Goal: Task Accomplishment & Management: Contribute content

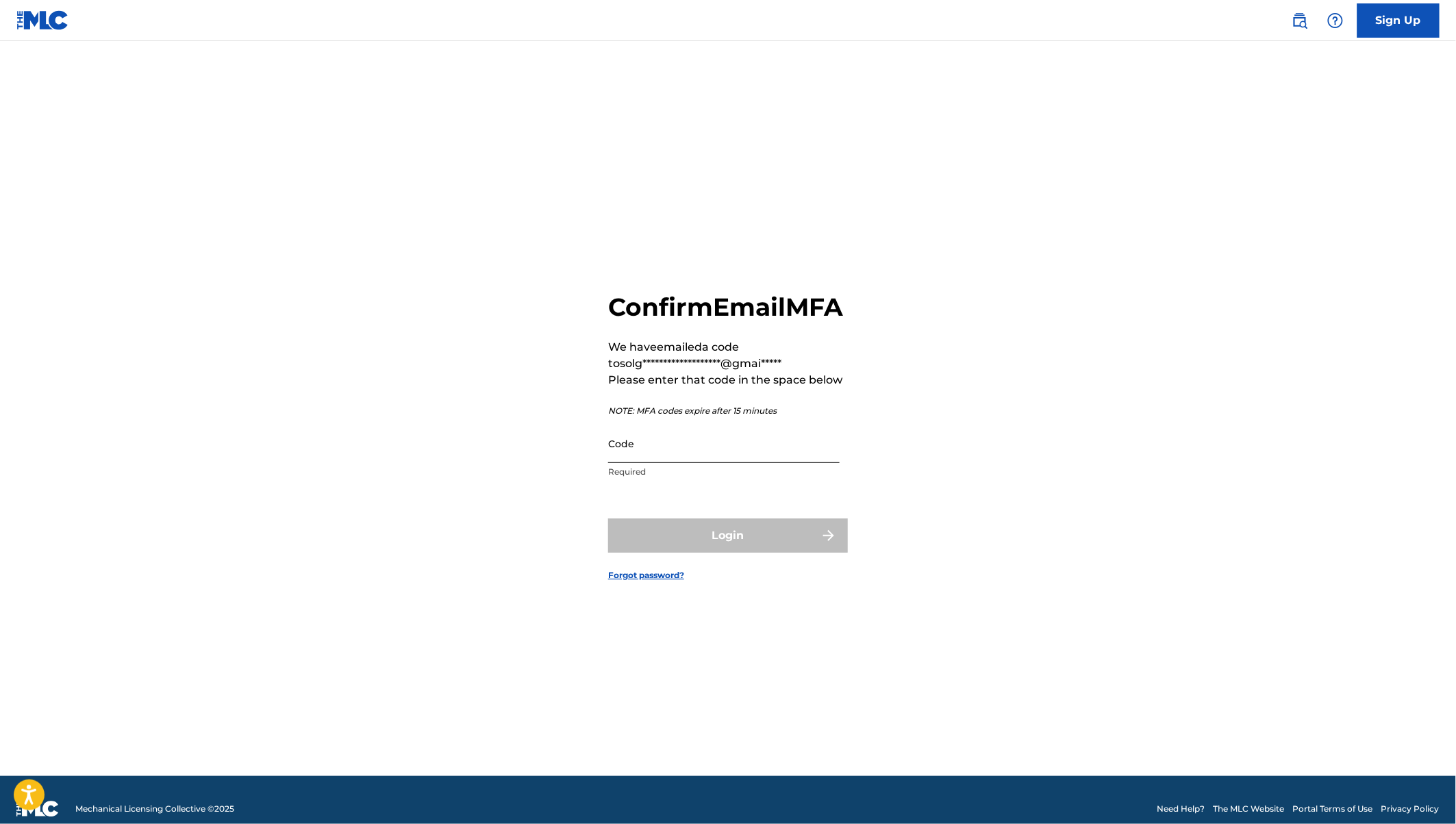
click at [668, 463] on input "Code" at bounding box center [724, 443] width 232 height 39
paste input "220207"
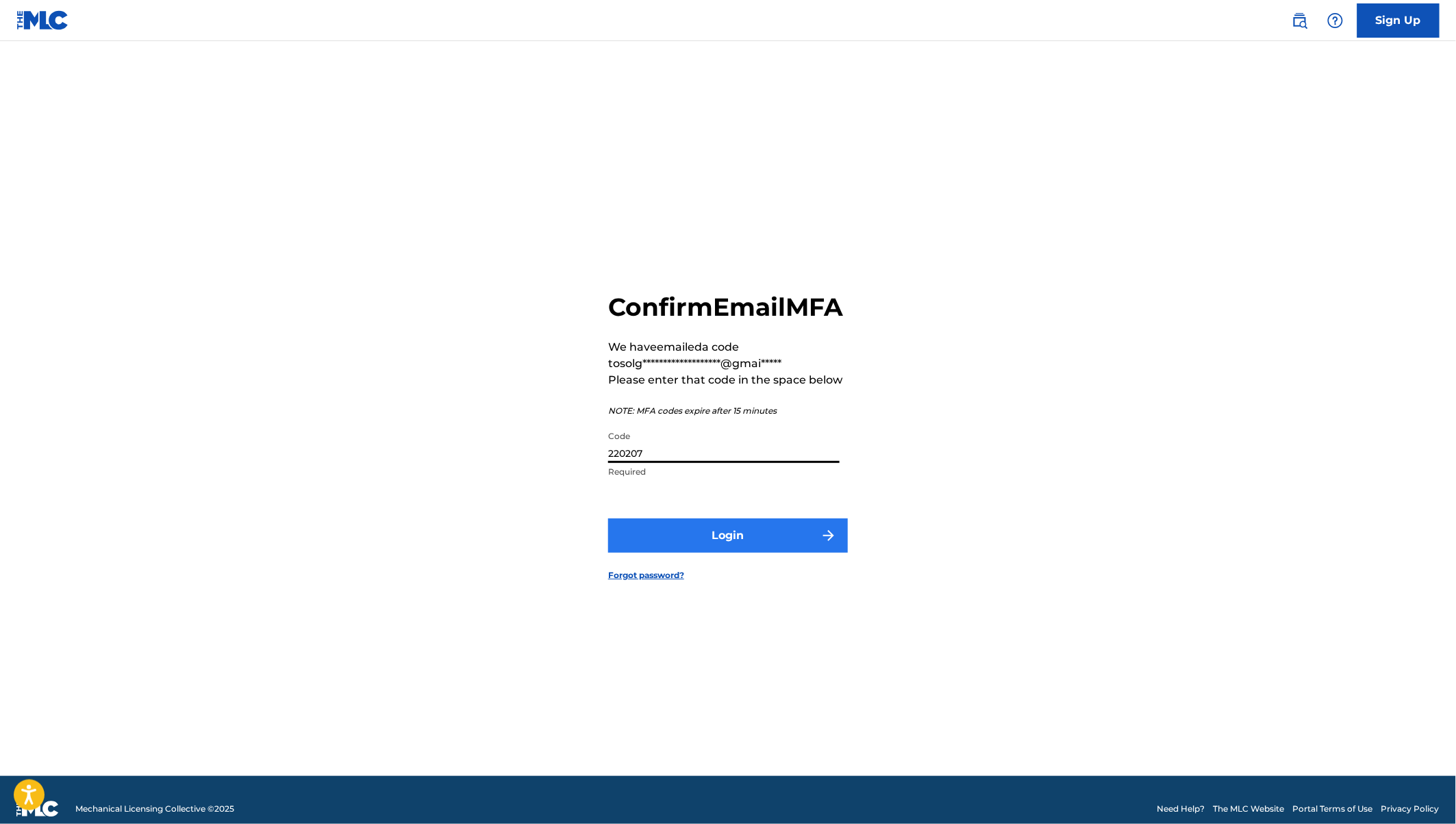
type input "220207"
click at [739, 550] on button "Login" at bounding box center [728, 536] width 240 height 34
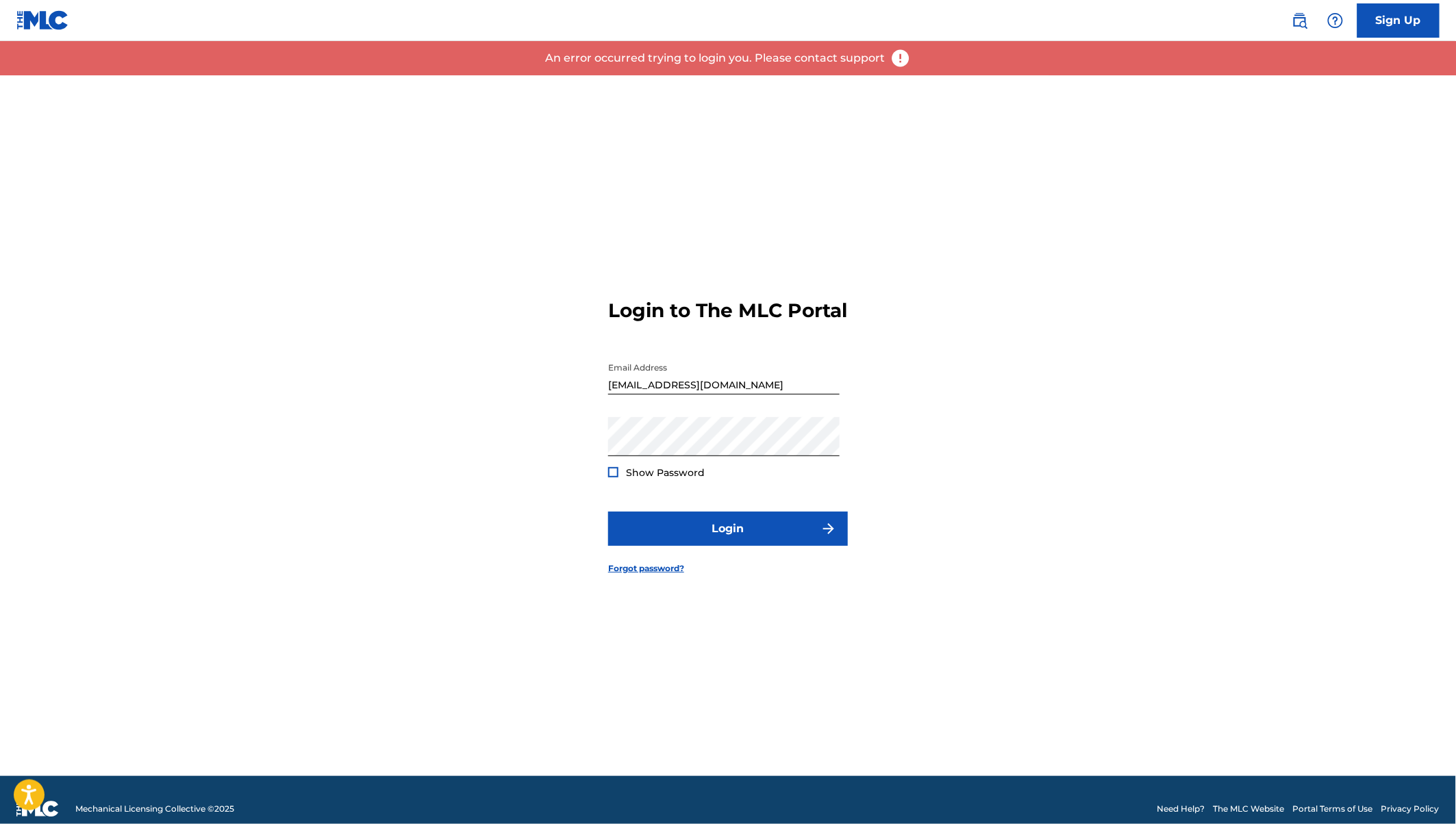
click at [617, 477] on div at bounding box center [613, 472] width 10 height 10
click at [676, 537] on button "Login" at bounding box center [728, 529] width 240 height 34
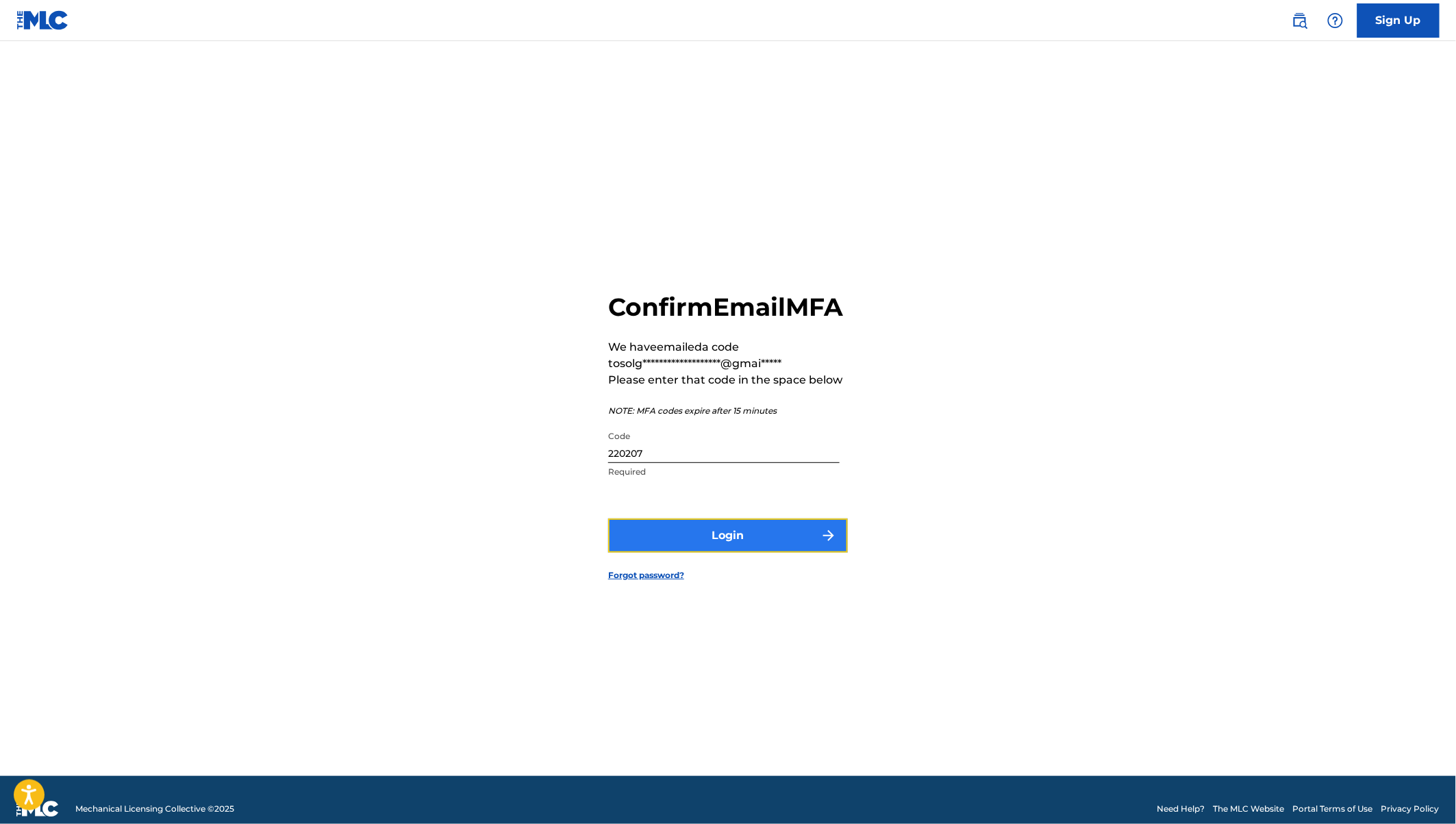
click at [709, 544] on button "Login" at bounding box center [728, 536] width 240 height 34
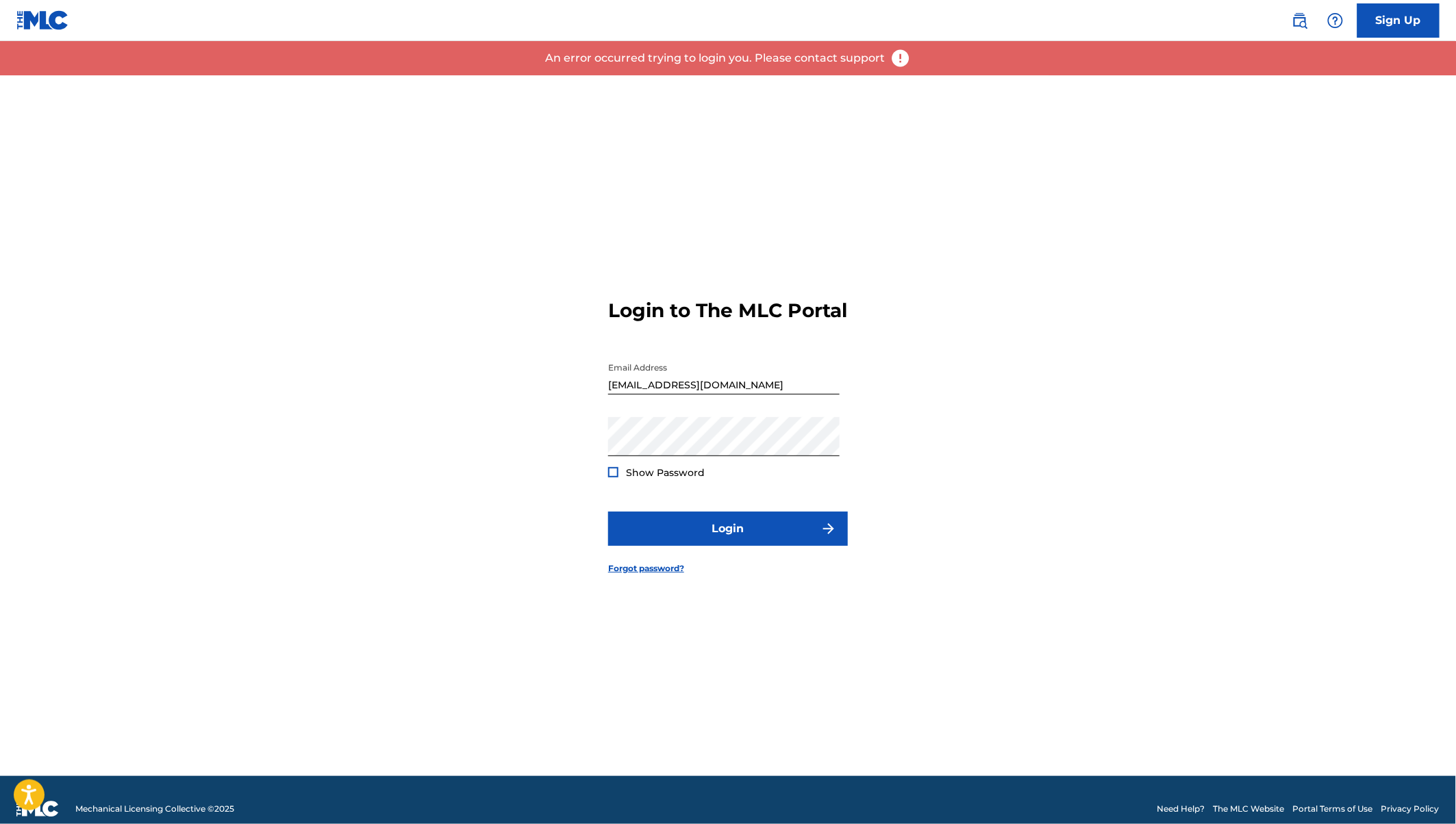
click at [610, 477] on div at bounding box center [613, 472] width 10 height 10
click at [686, 538] on button "Login" at bounding box center [728, 529] width 240 height 34
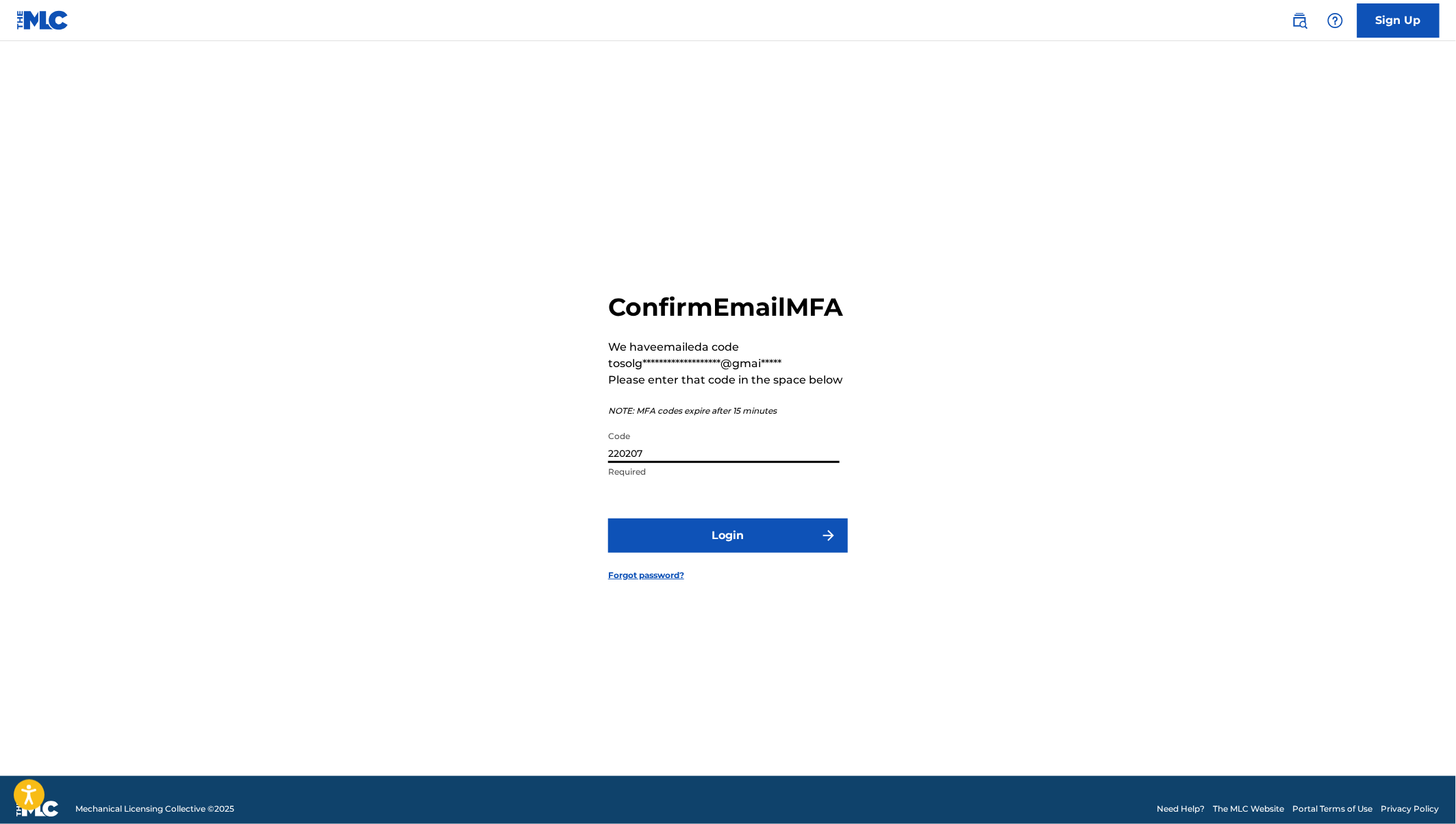
drag, startPoint x: 653, startPoint y: 471, endPoint x: 577, endPoint y: 470, distance: 76.0
click at [577, 470] on div "**********" at bounding box center [728, 425] width 959 height 701
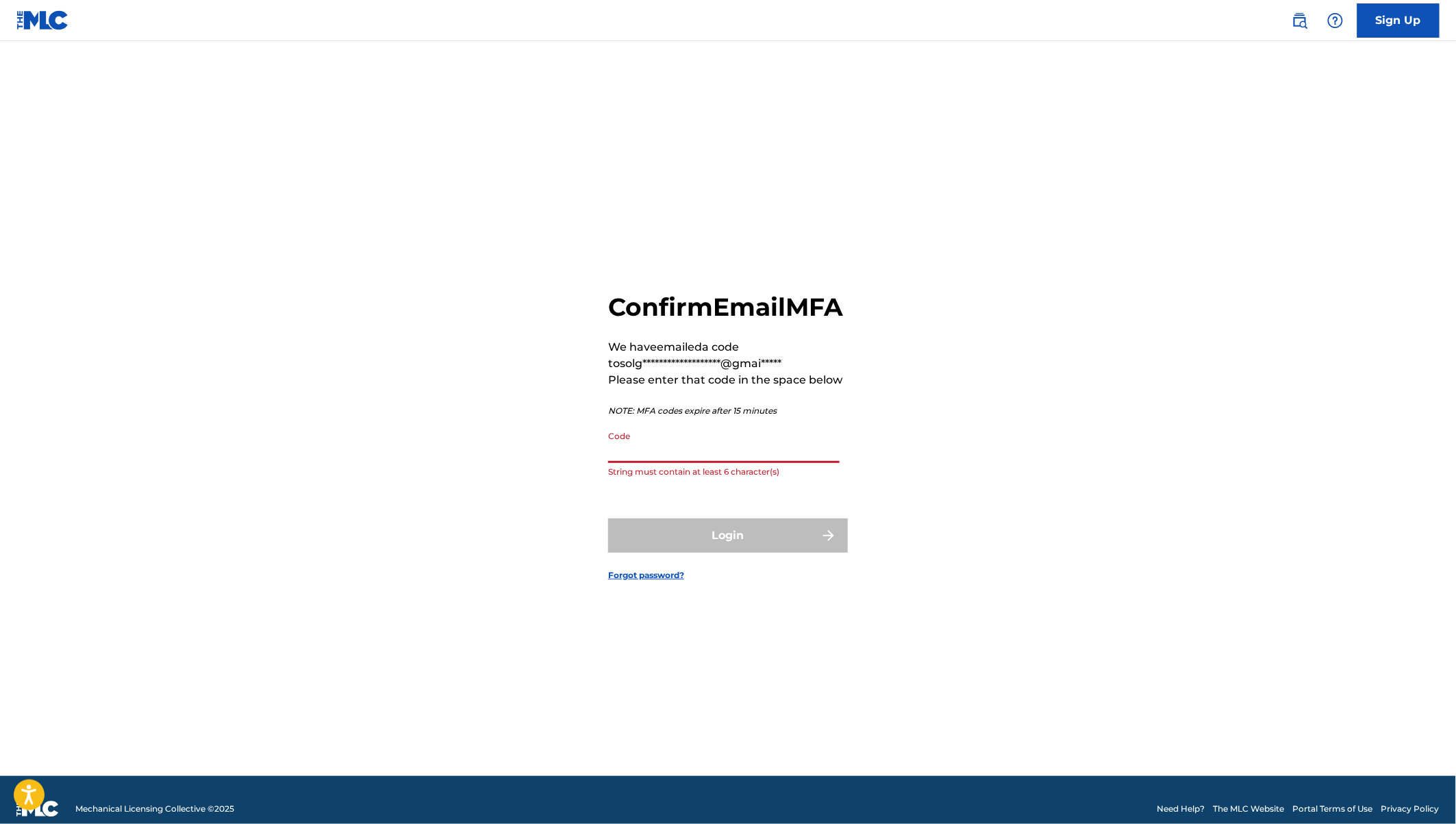
paste input "219201"
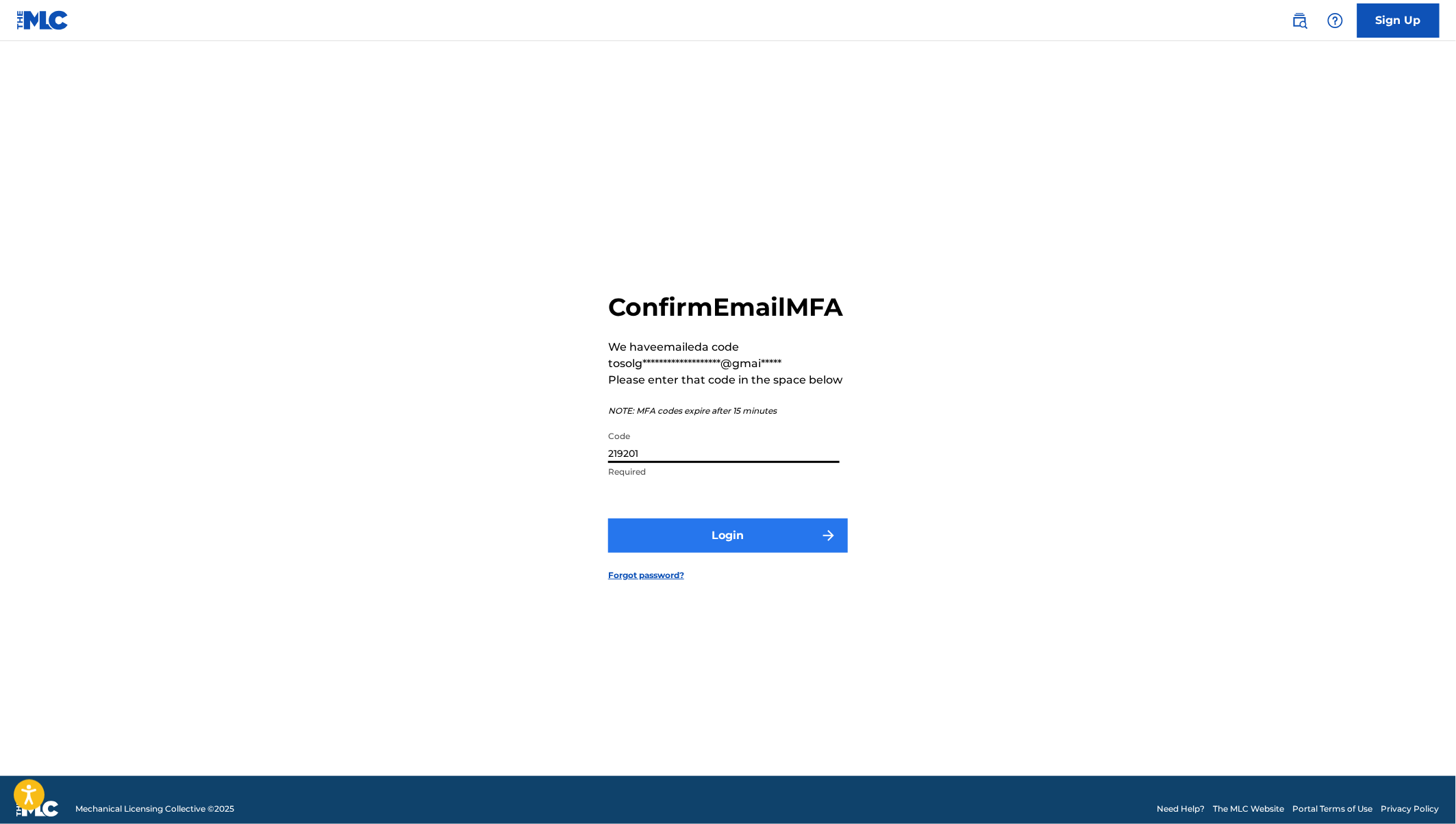
type input "219201"
click at [683, 551] on button "Login" at bounding box center [728, 536] width 240 height 34
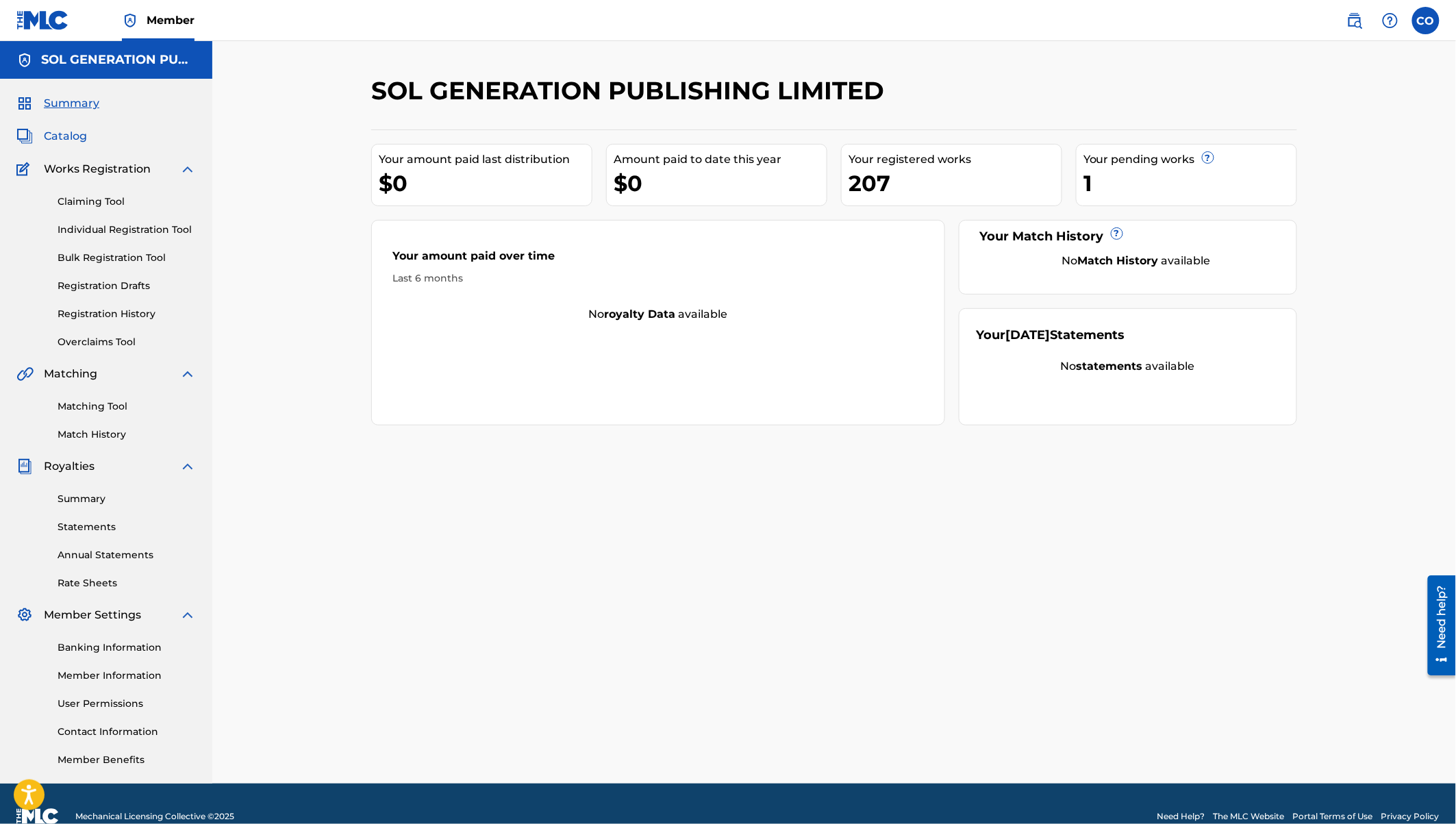
click at [63, 139] on span "Catalog" at bounding box center [65, 136] width 43 height 17
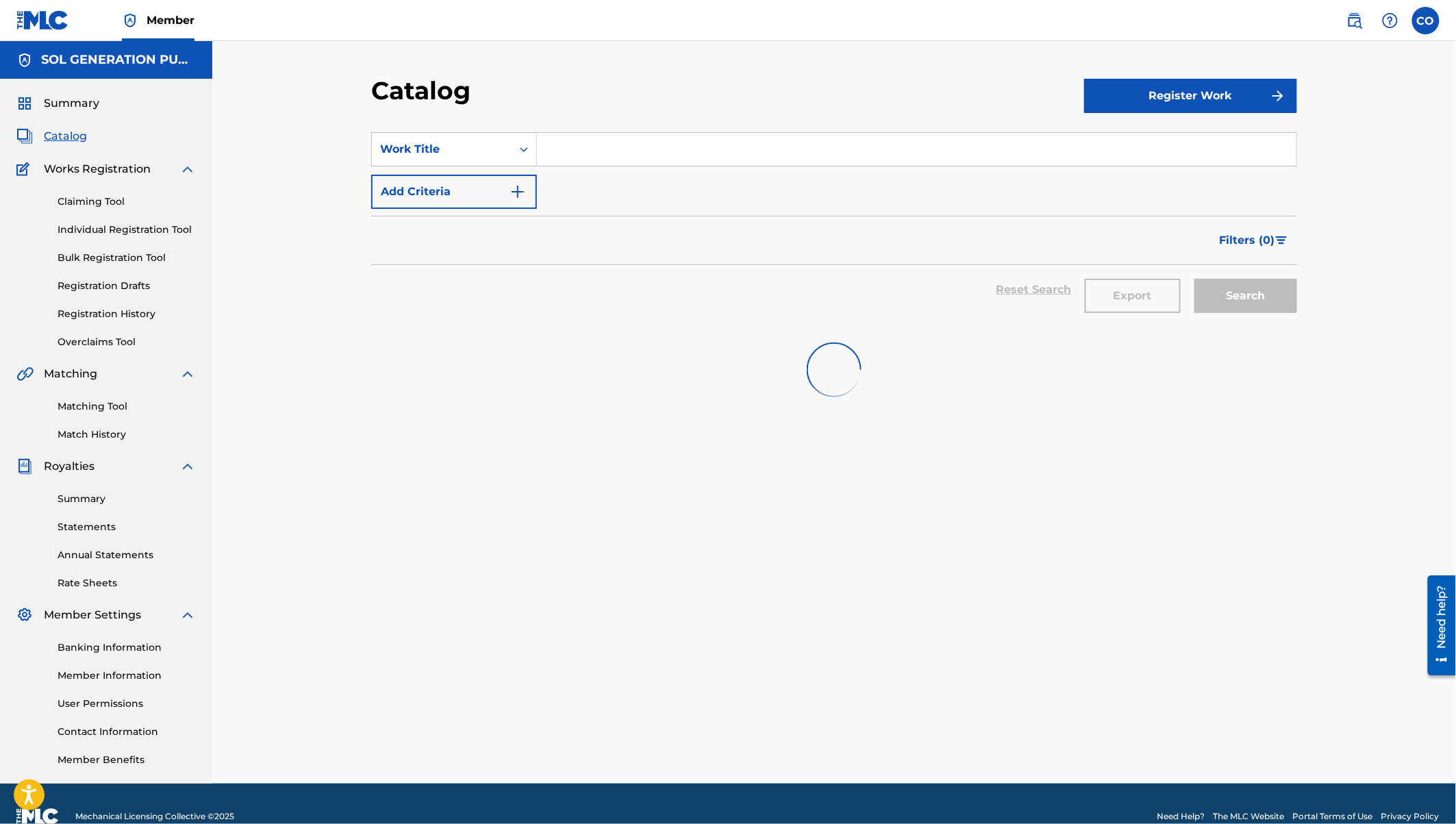
click at [728, 138] on input "Search Form" at bounding box center [916, 150] width 759 height 33
type input "dnd"
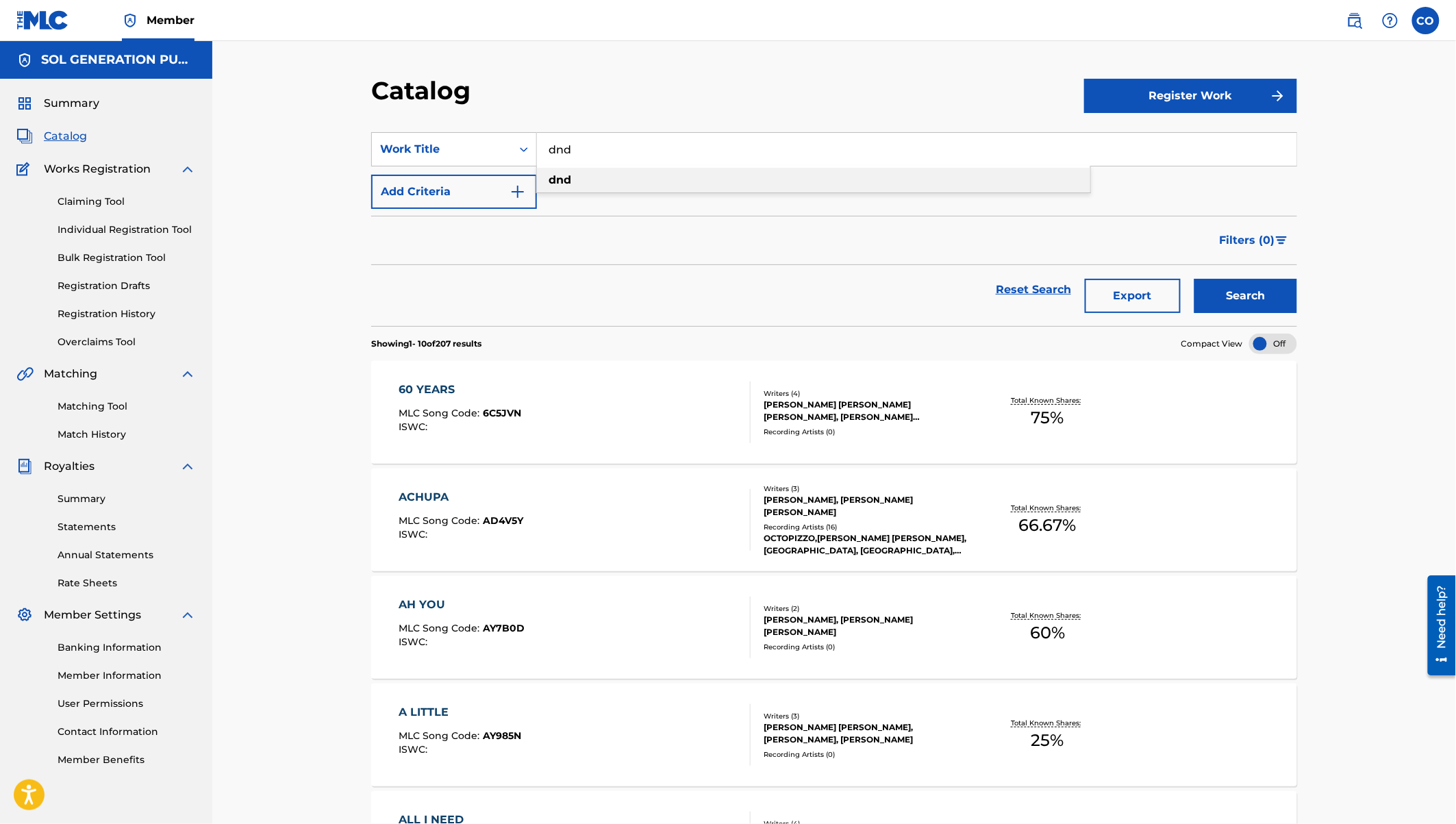
click at [573, 179] on div "dnd" at bounding box center [813, 181] width 553 height 25
click at [1233, 301] on button "Search" at bounding box center [1246, 296] width 103 height 34
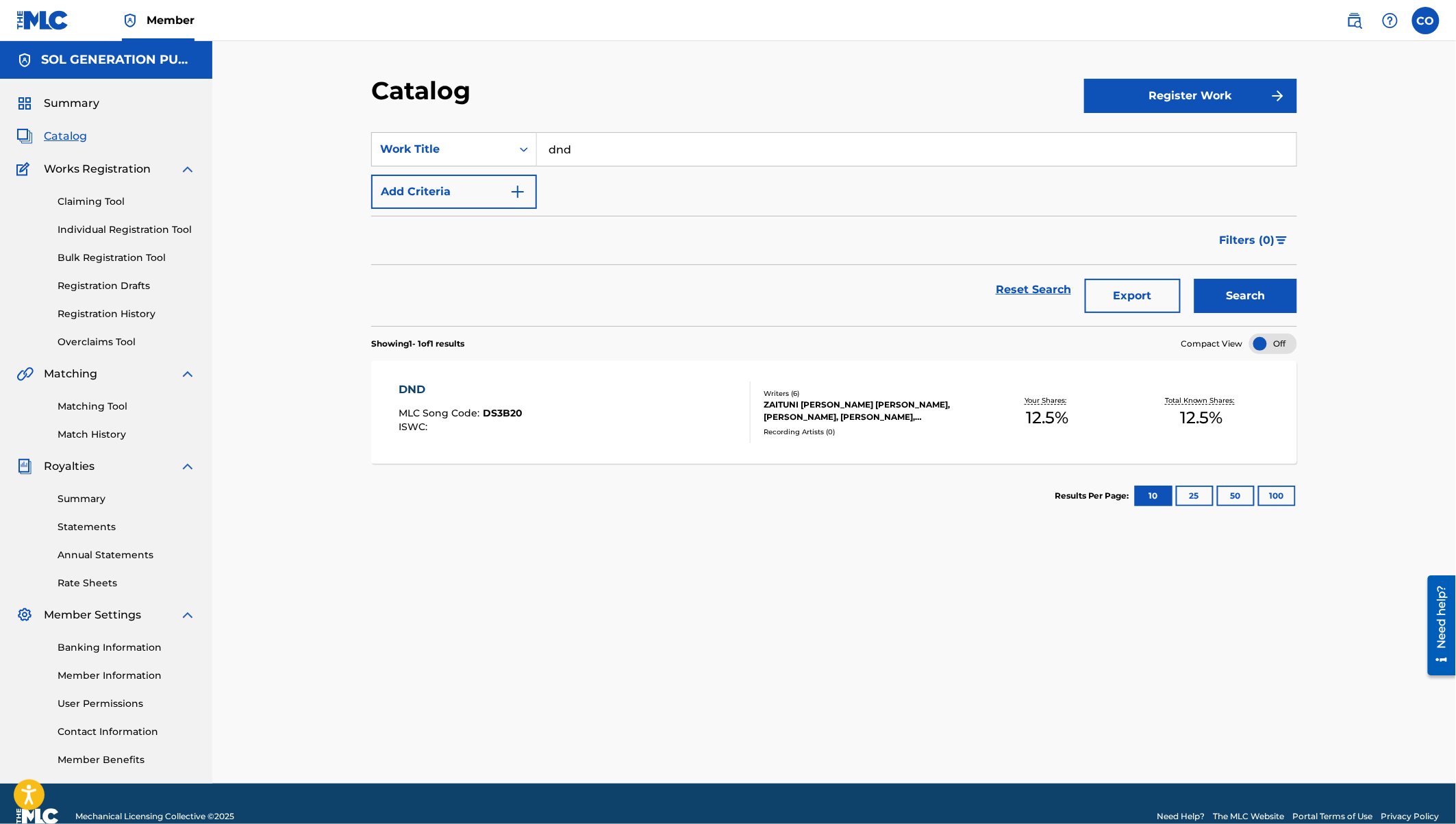
click at [413, 383] on div "DND" at bounding box center [462, 390] width 124 height 17
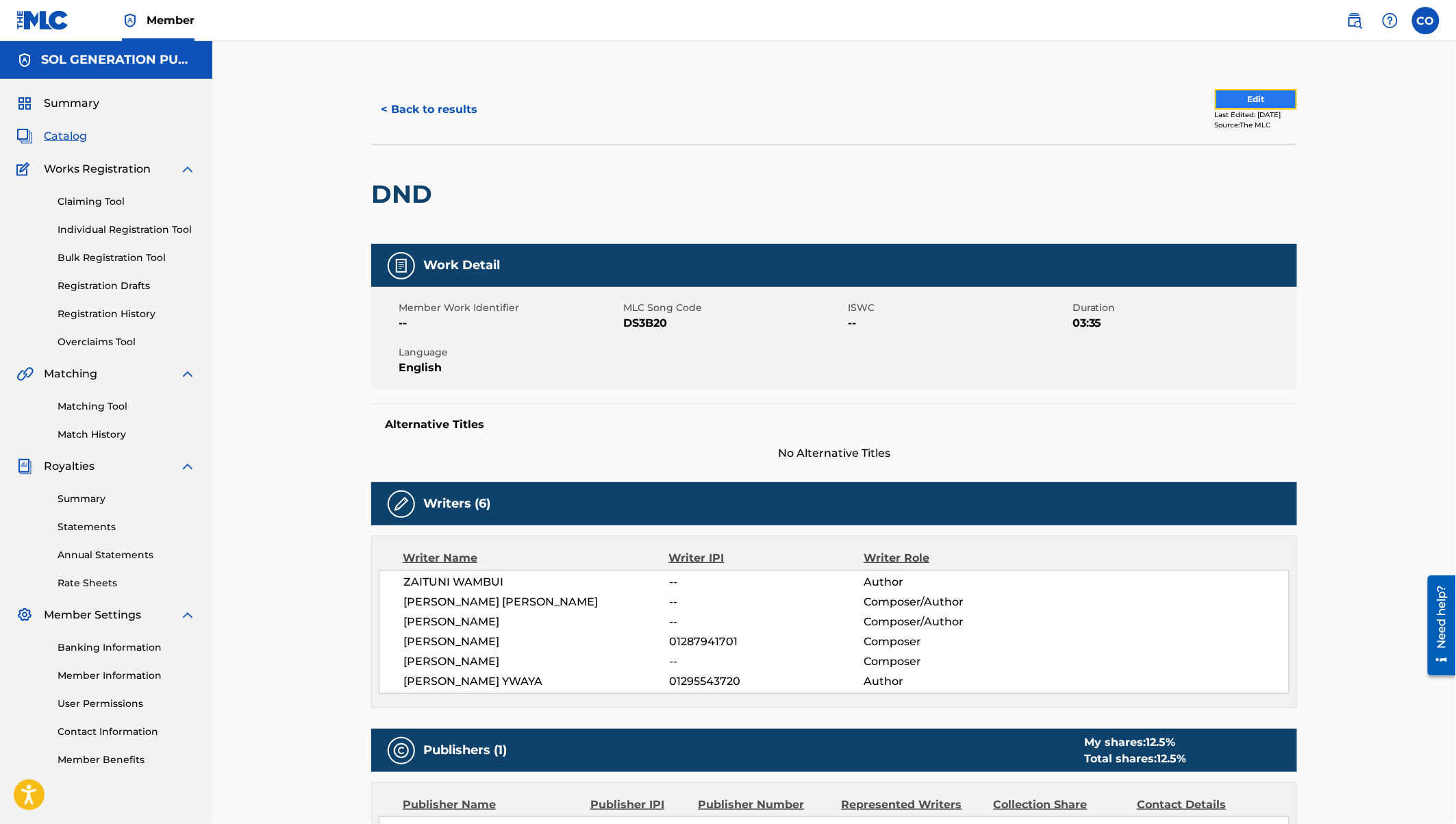
click at [1222, 96] on button "Edit" at bounding box center [1256, 99] width 82 height 21
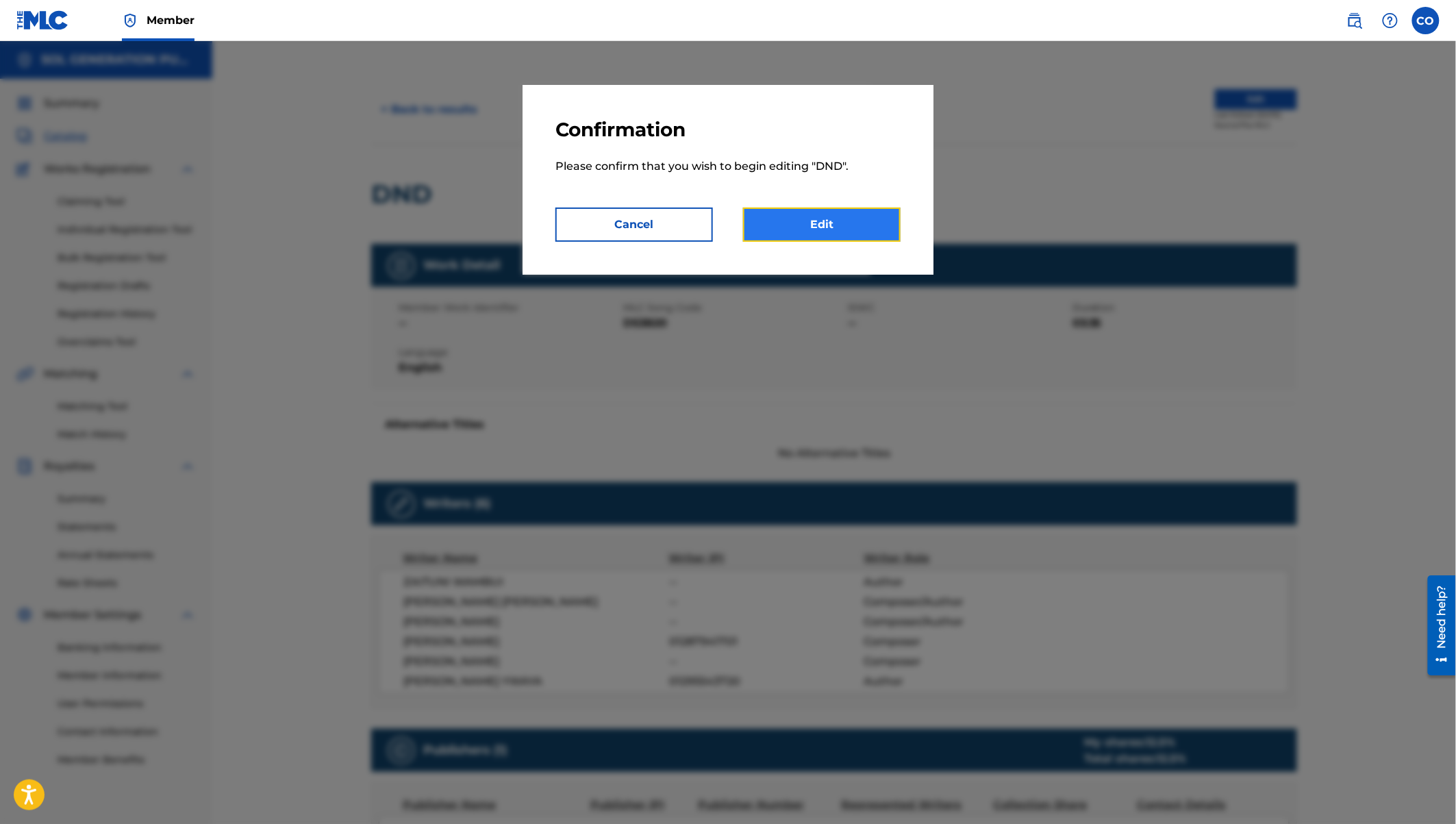
click at [870, 218] on link "Edit" at bounding box center [822, 225] width 158 height 34
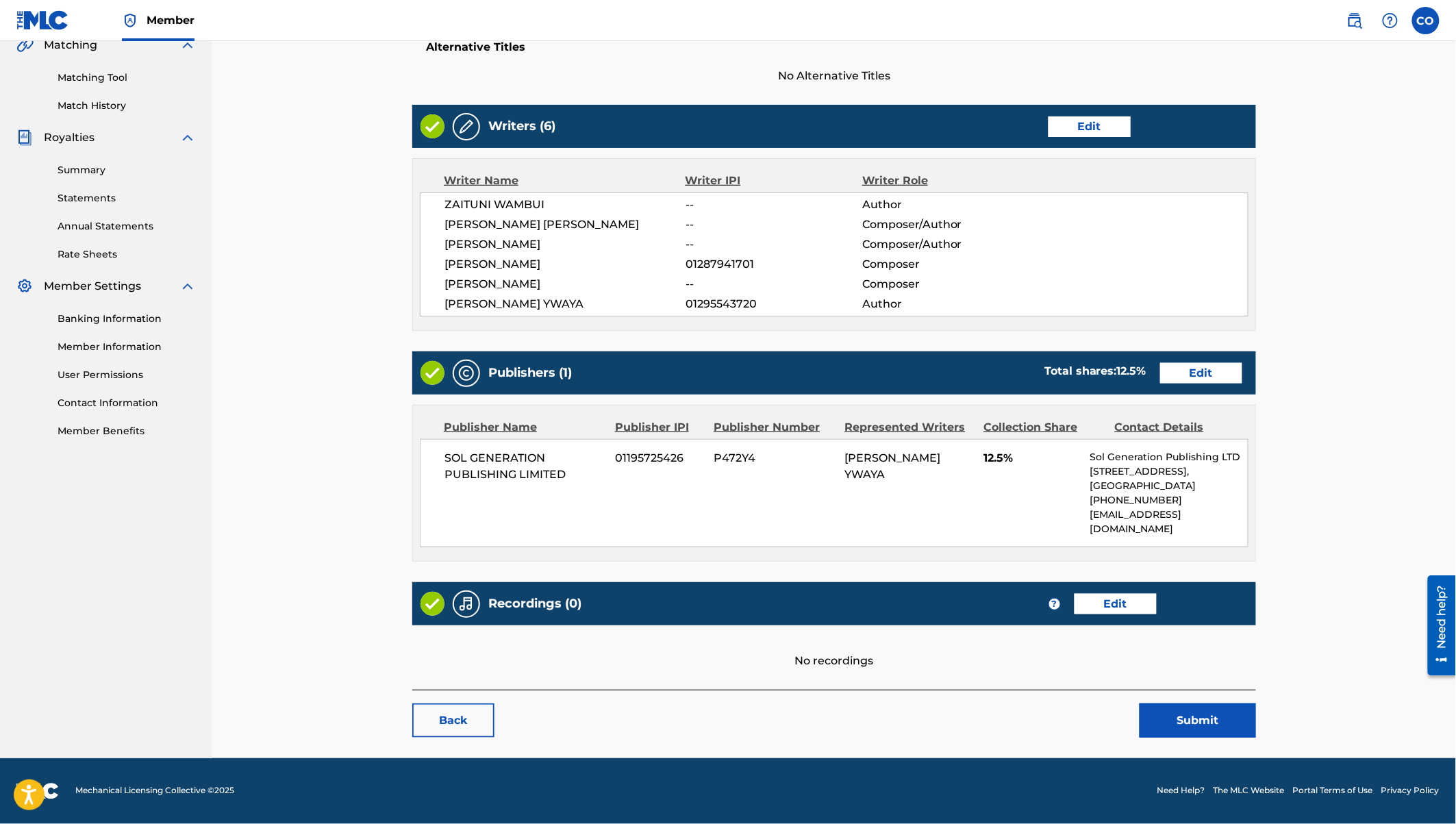
scroll to position [354, 0]
click at [1204, 363] on link "Edit" at bounding box center [1201, 373] width 82 height 21
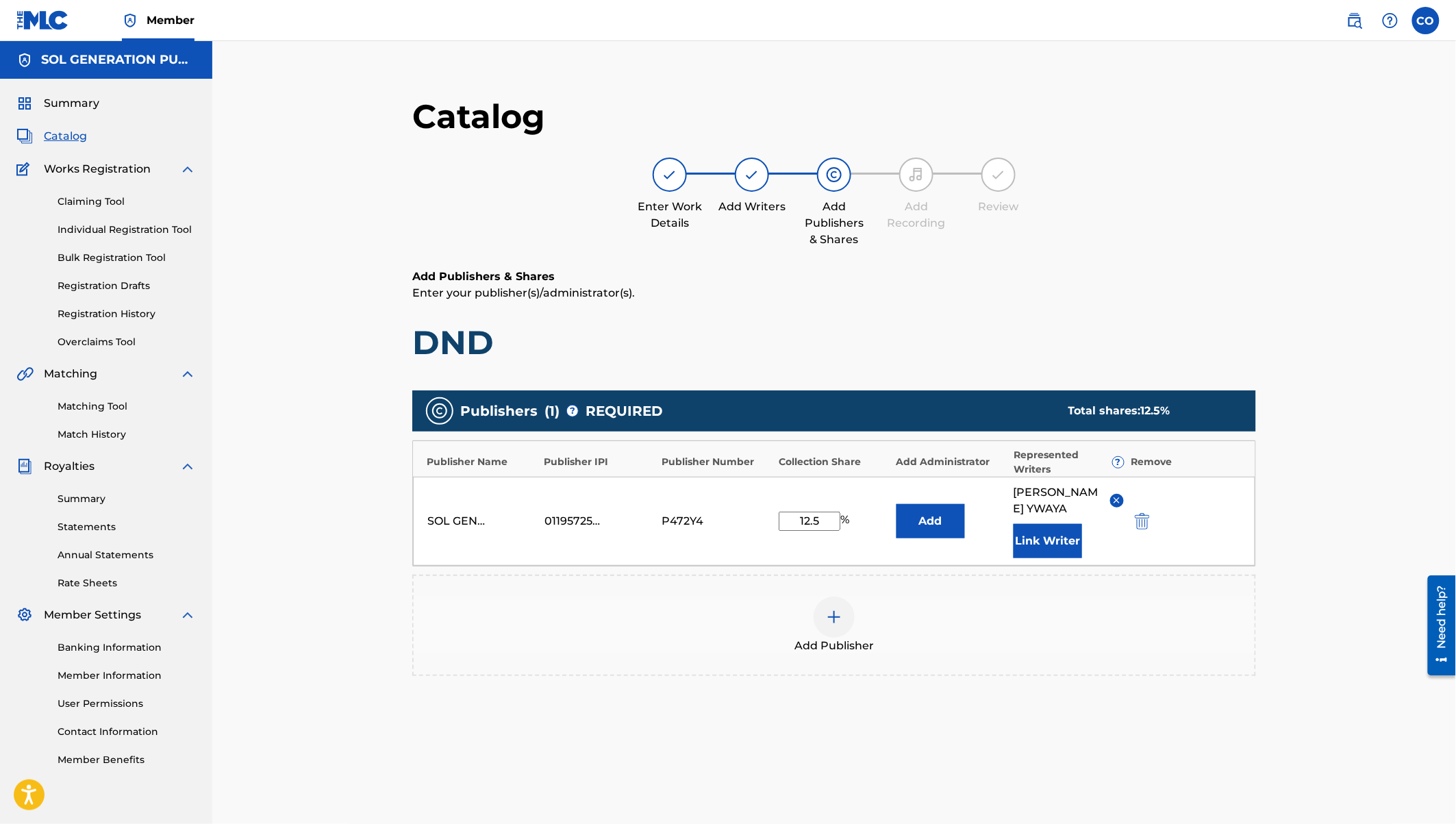
click at [812, 522] on input "12.5" at bounding box center [809, 522] width 61 height 19
type input "15"
click at [1142, 592] on div "Add Publisher" at bounding box center [834, 625] width 844 height 101
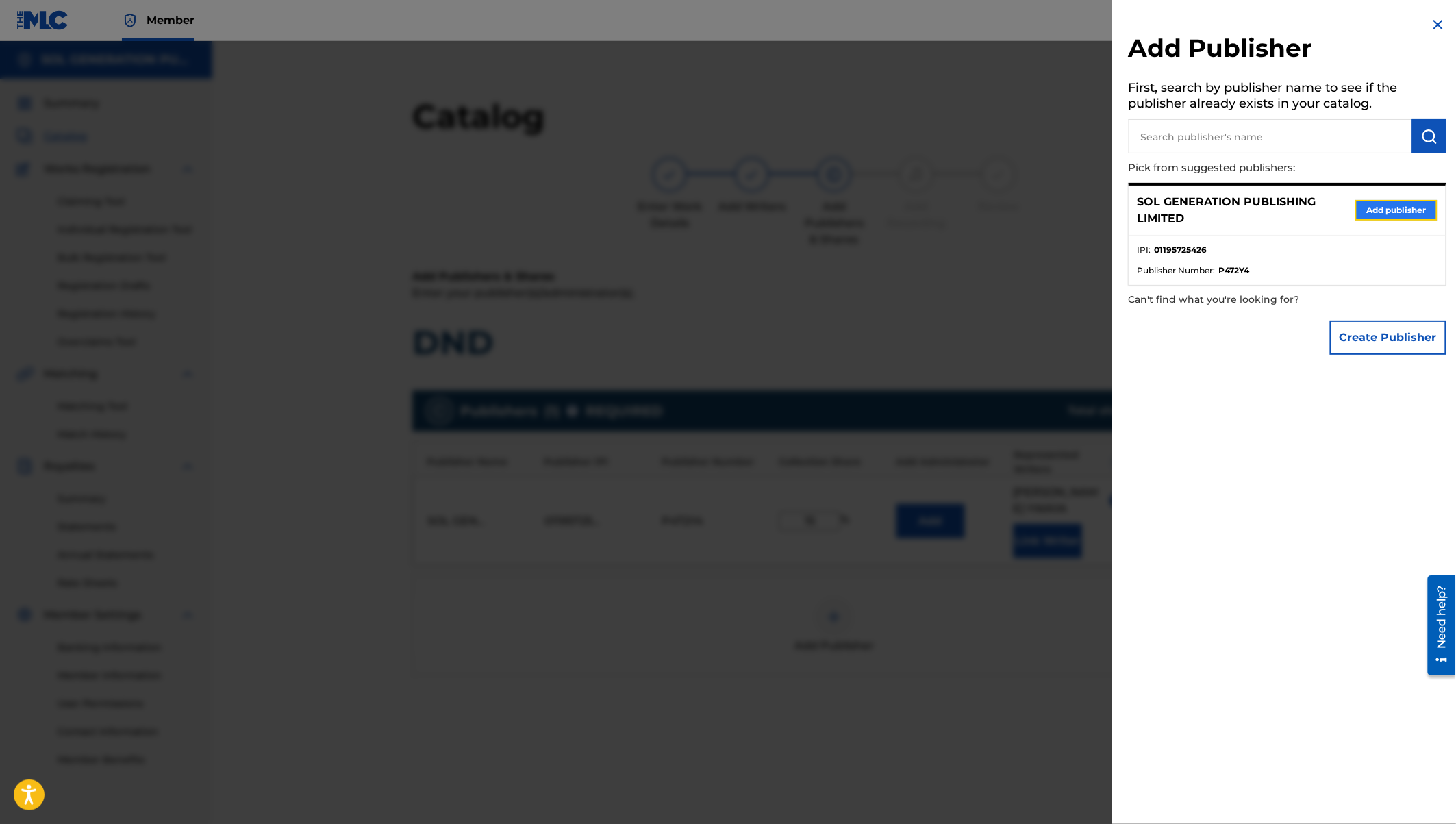
click at [1393, 209] on button "Add publisher" at bounding box center [1396, 210] width 82 height 21
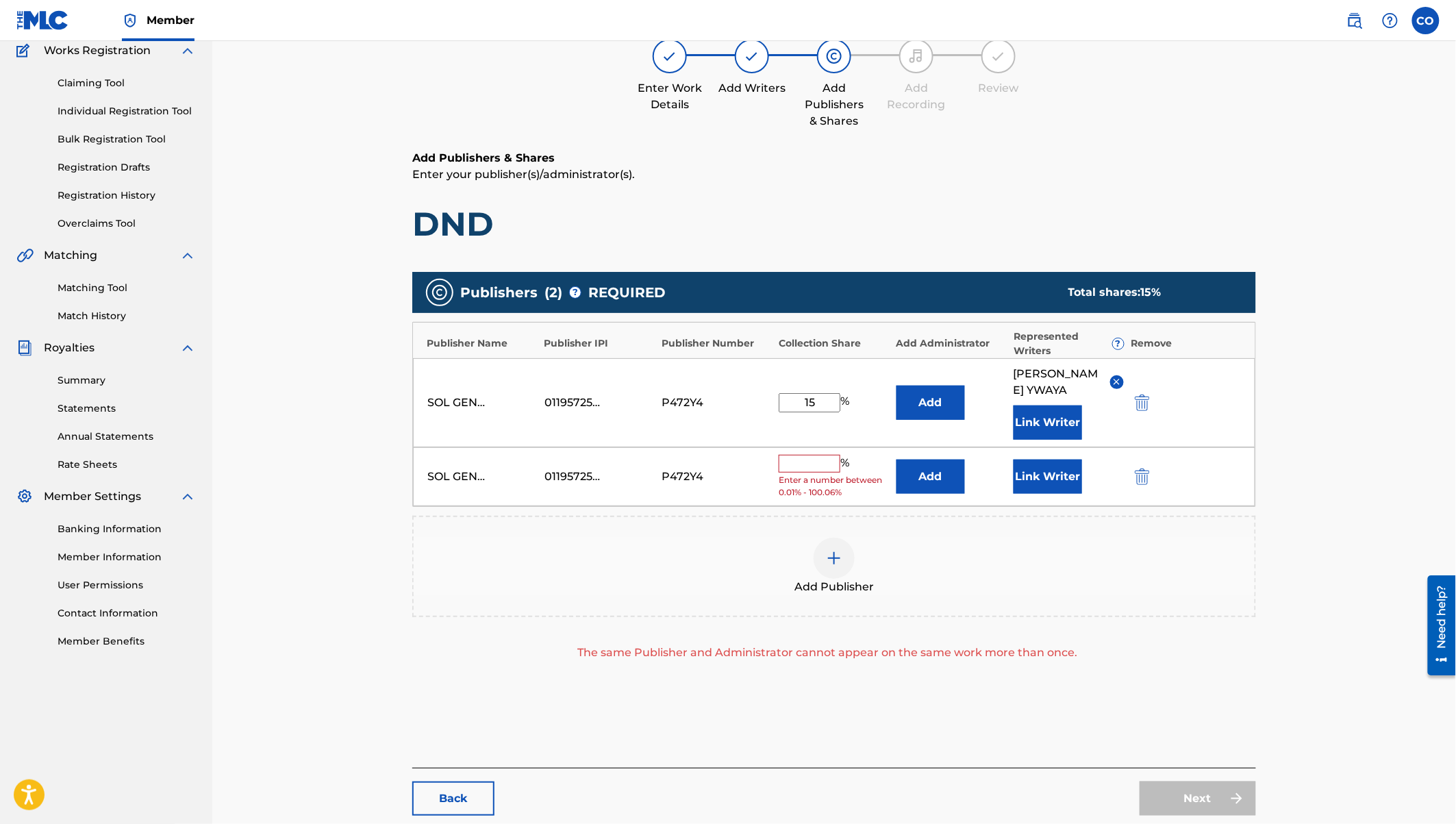
scroll to position [125, 0]
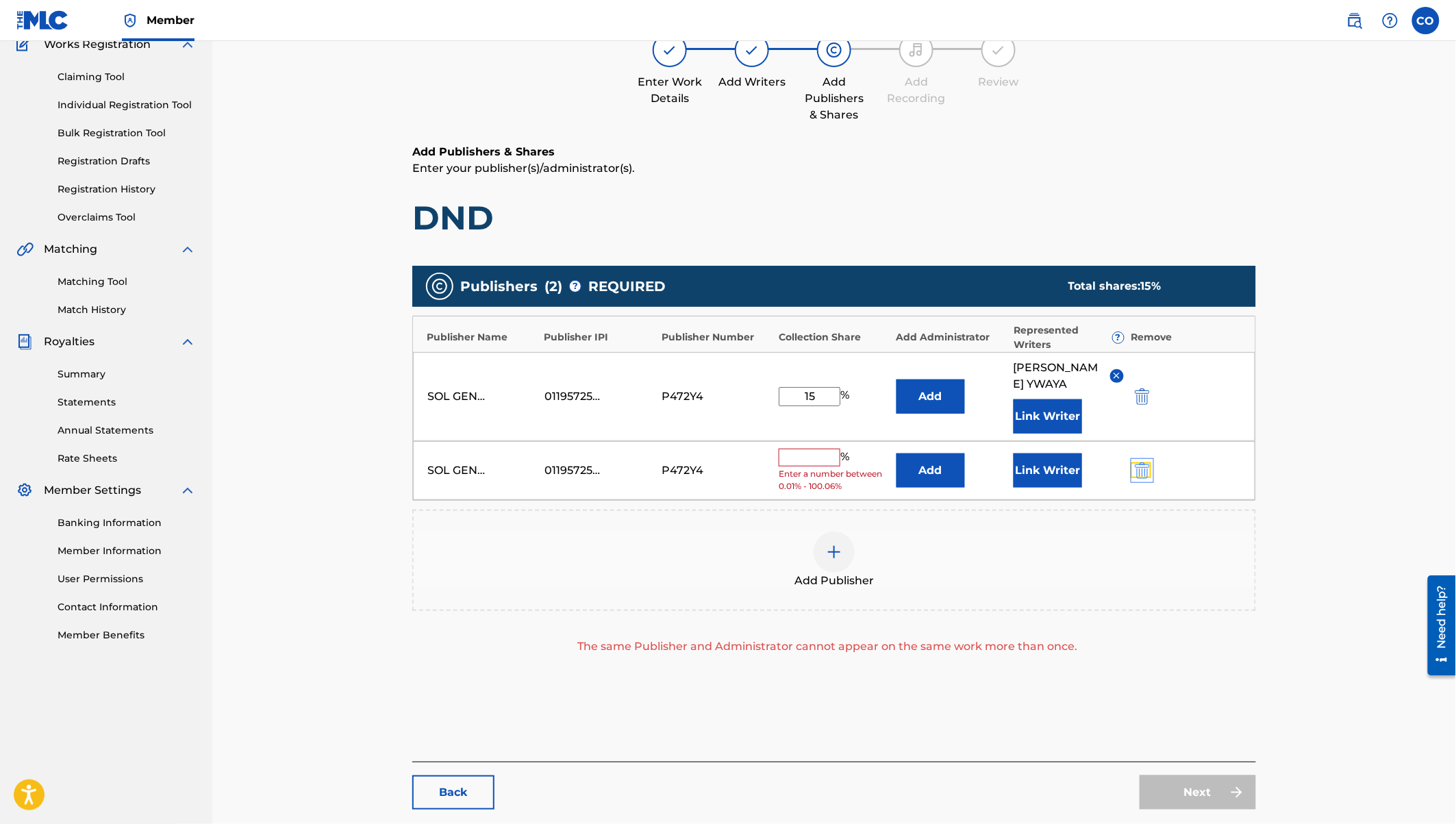
click at [1147, 466] on img "submit" at bounding box center [1142, 471] width 15 height 17
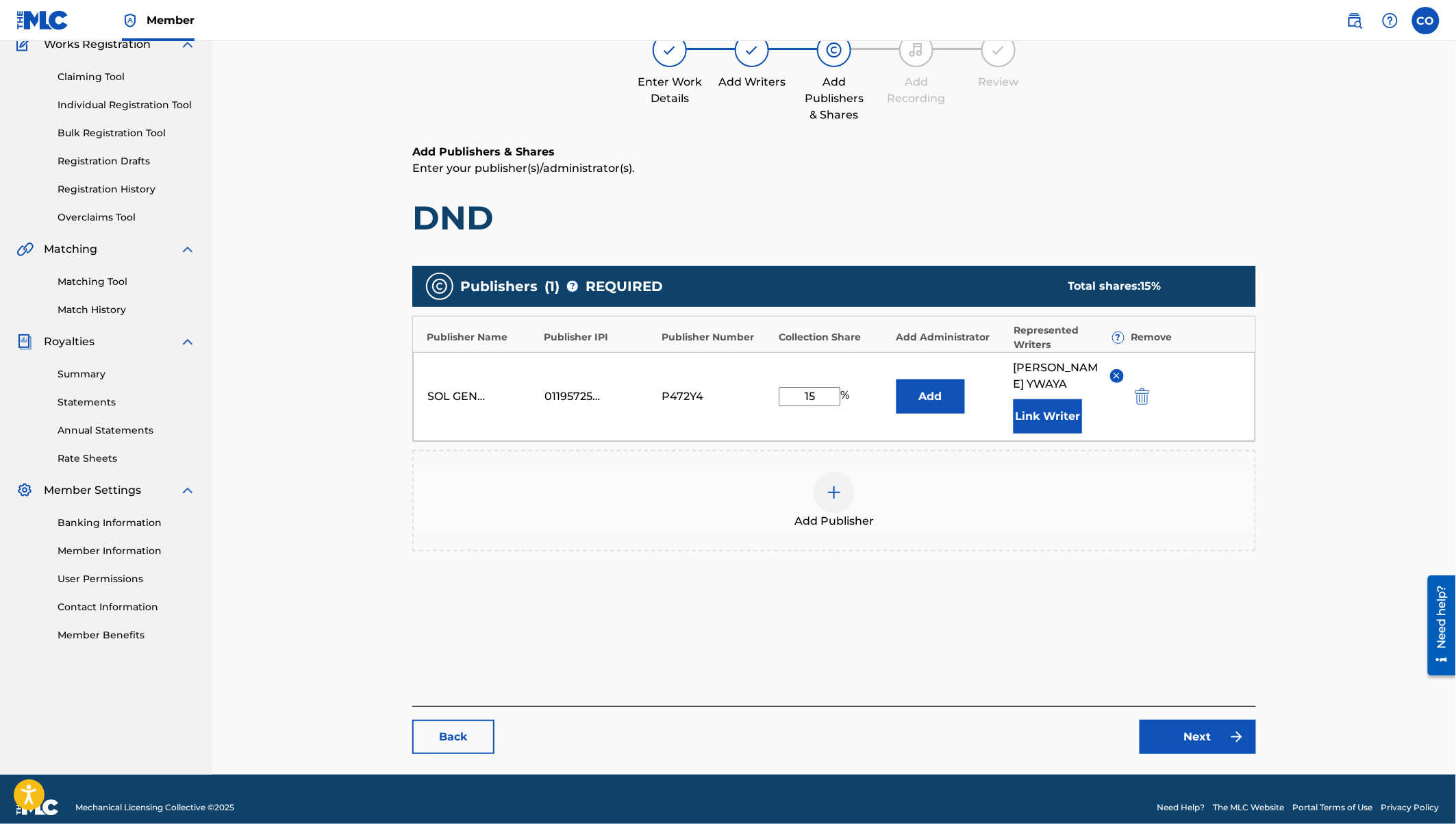
scroll to position [141, 0]
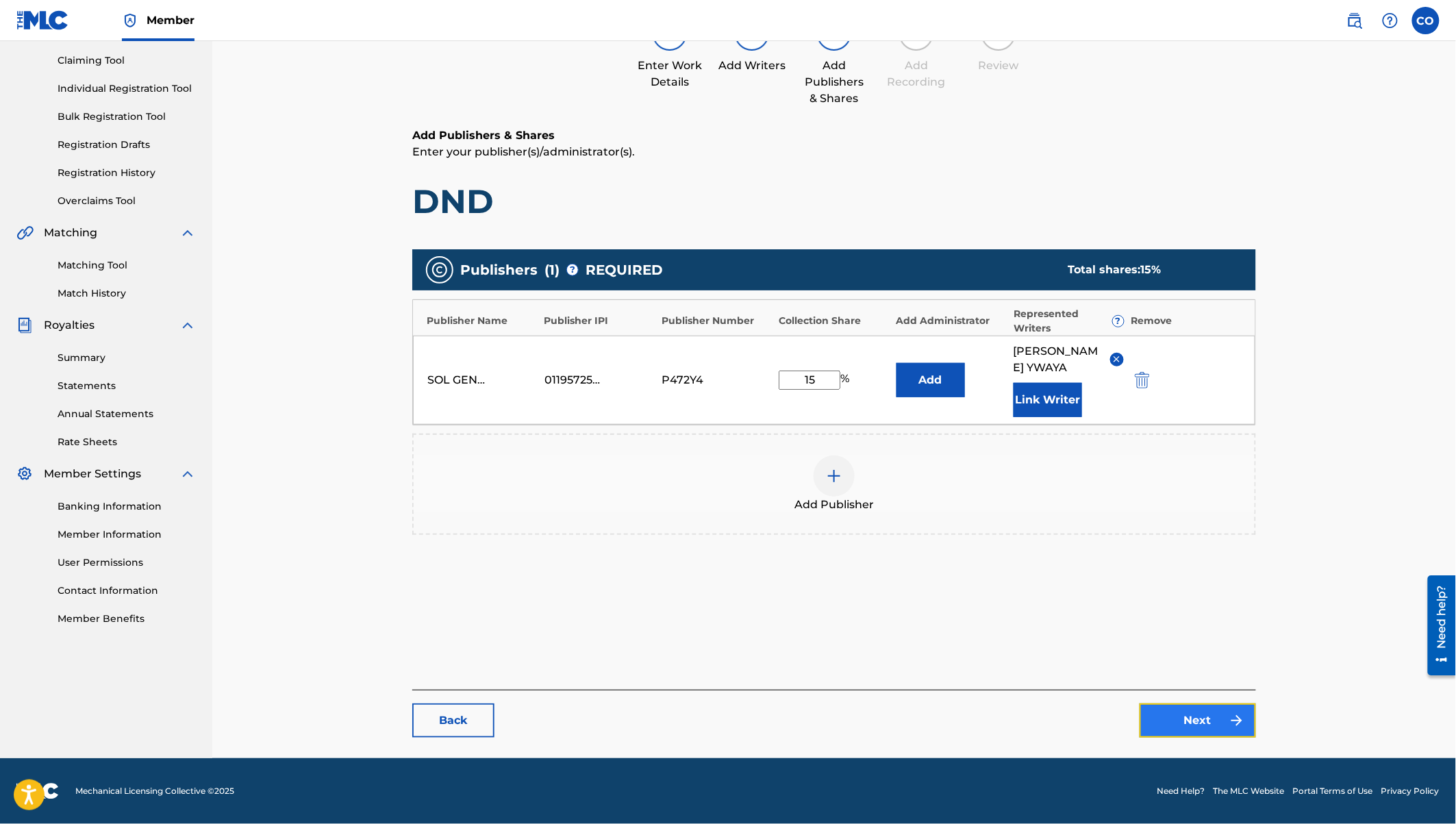
click at [1193, 725] on link "Next" at bounding box center [1198, 721] width 116 height 34
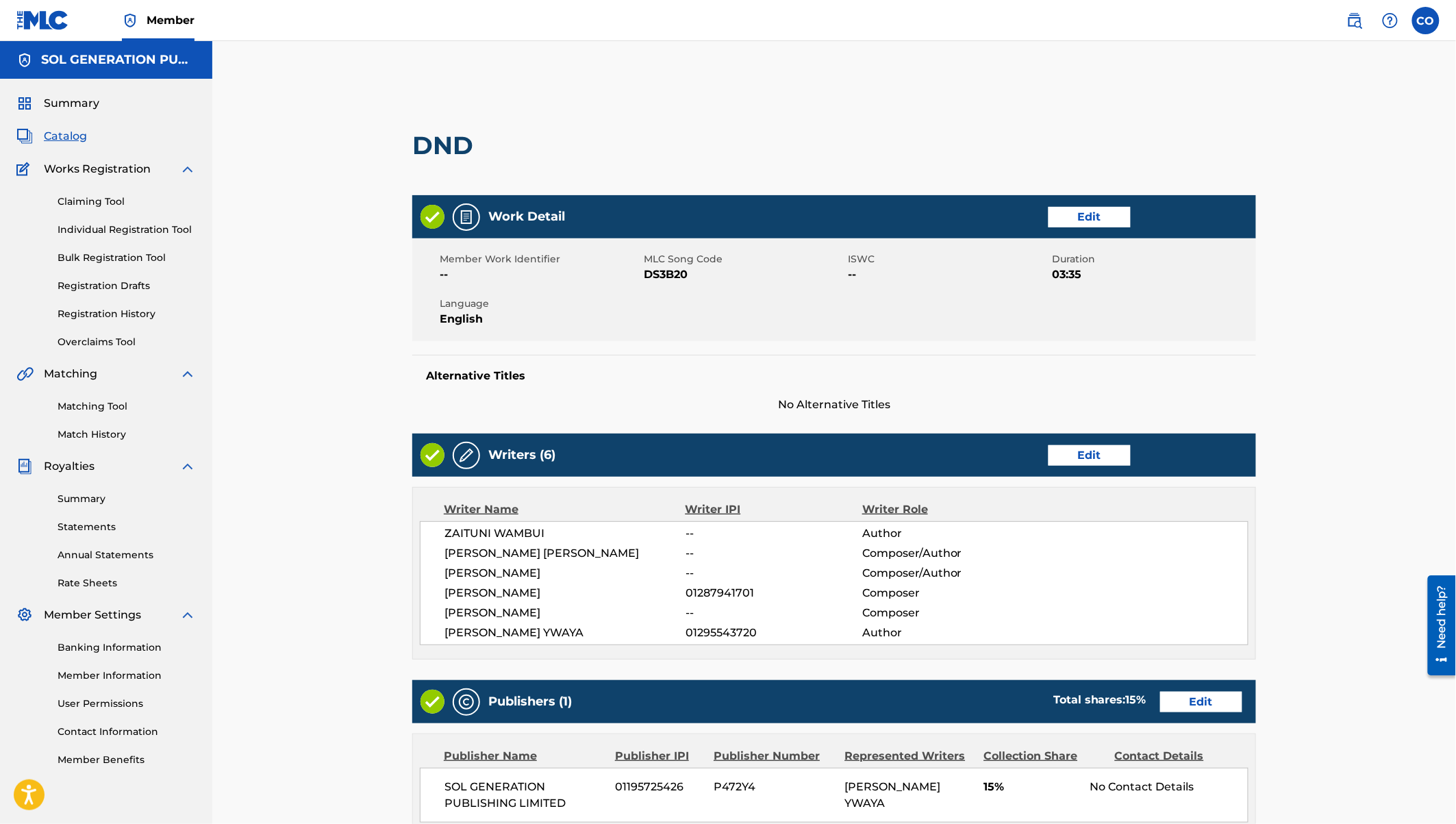
scroll to position [316, 0]
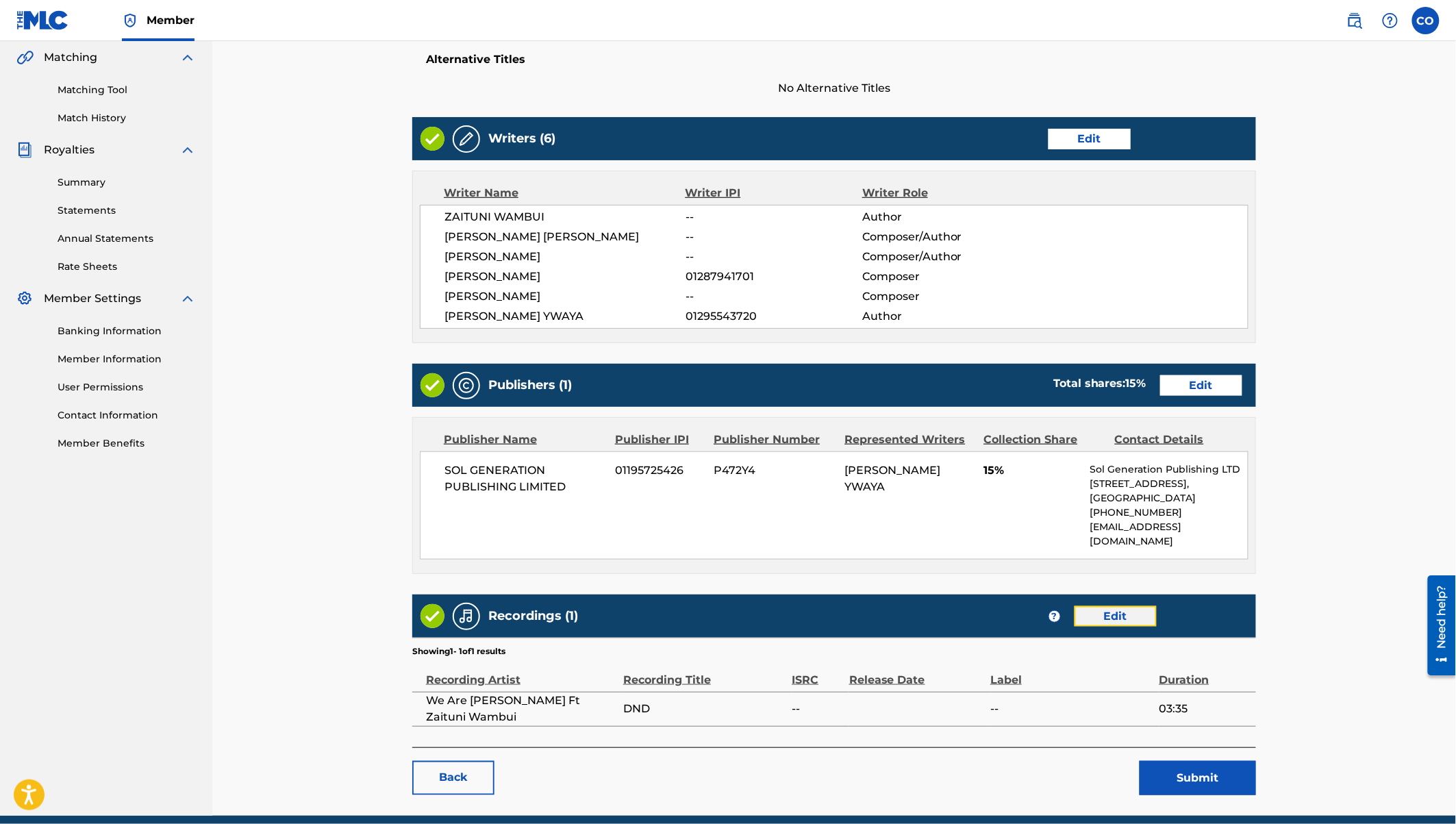
click at [1113, 627] on link "Edit" at bounding box center [1116, 617] width 82 height 21
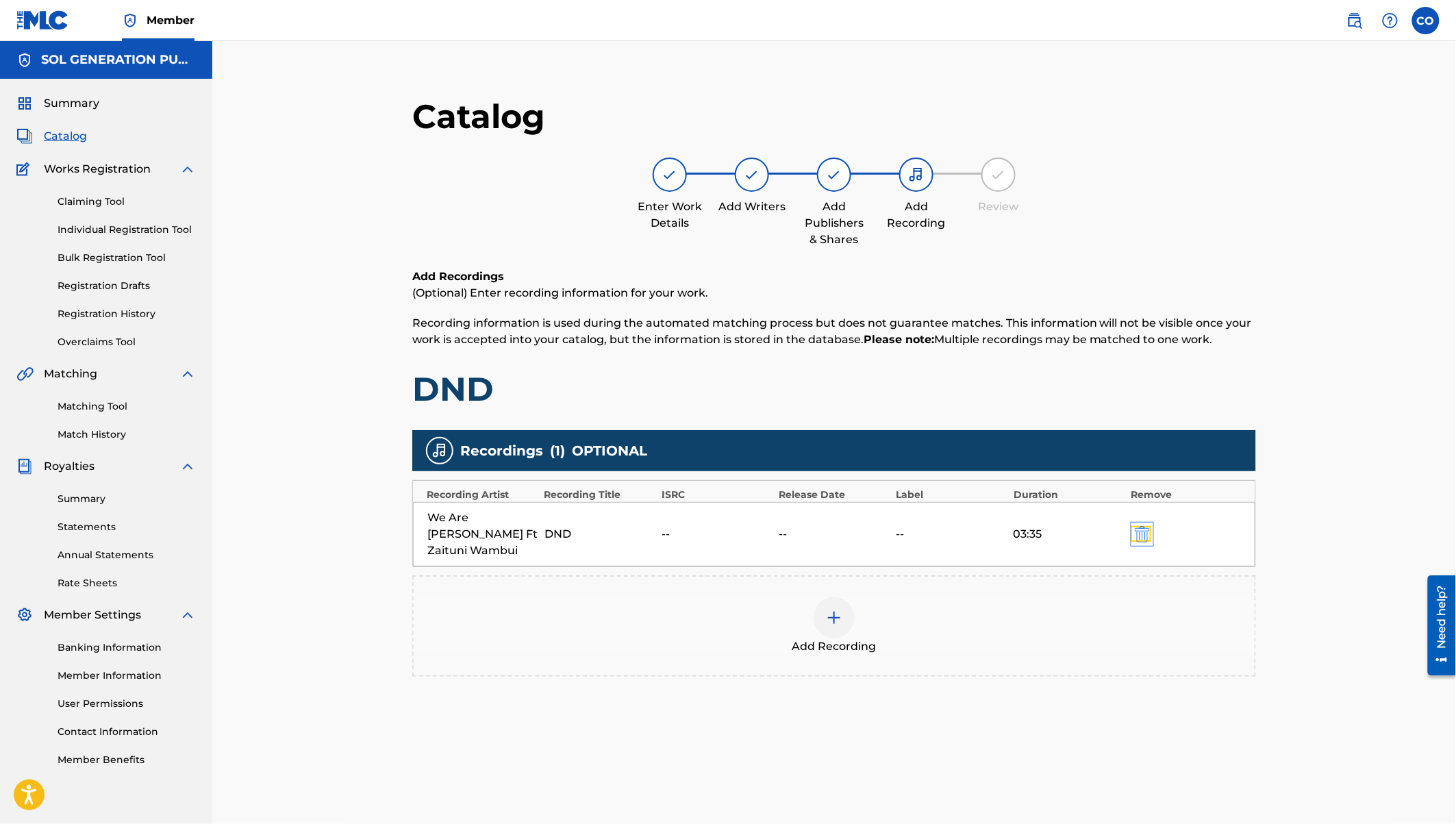
click at [1140, 526] on img "submit" at bounding box center [1142, 534] width 15 height 17
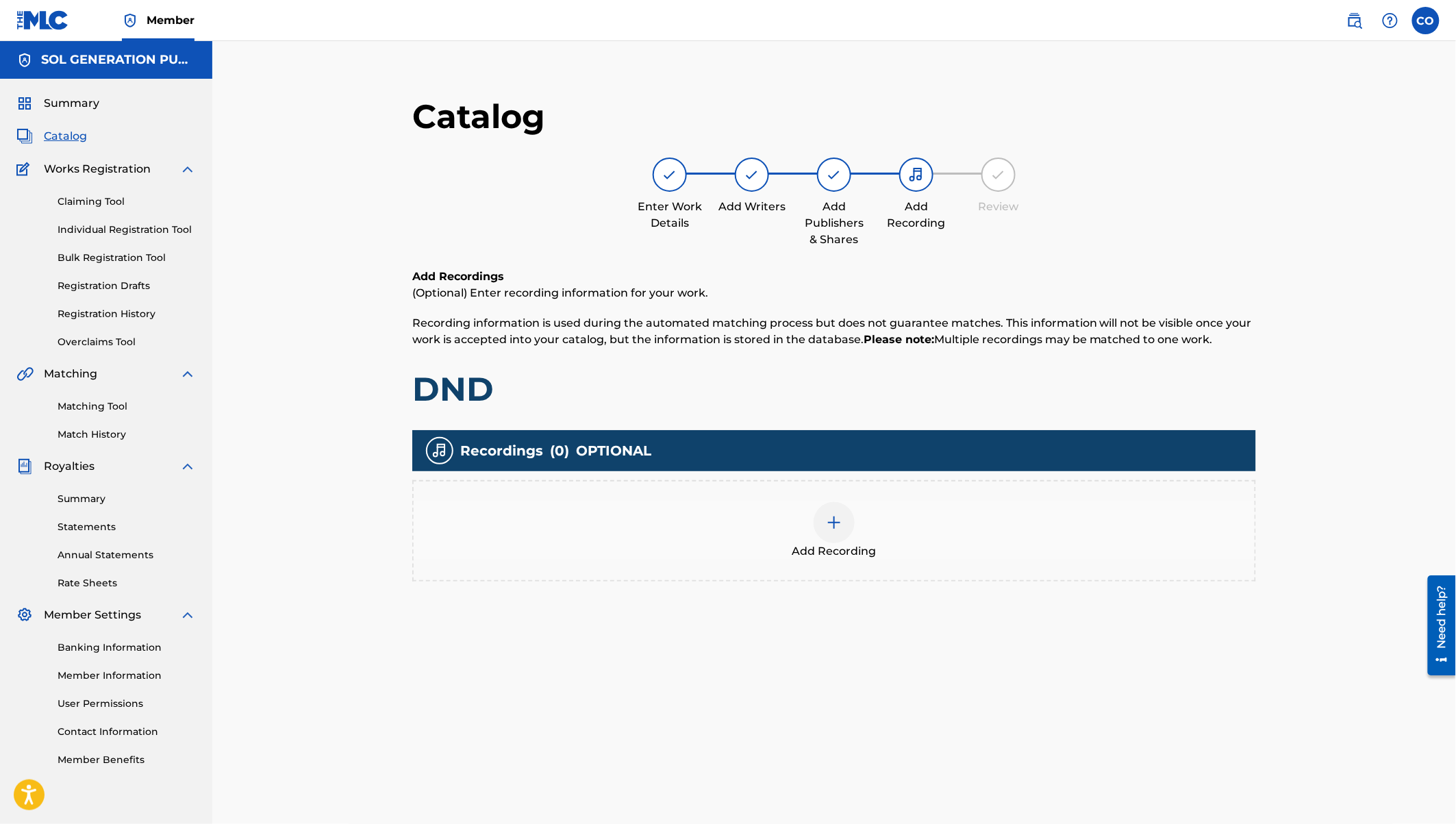
click at [849, 518] on div at bounding box center [834, 523] width 41 height 41
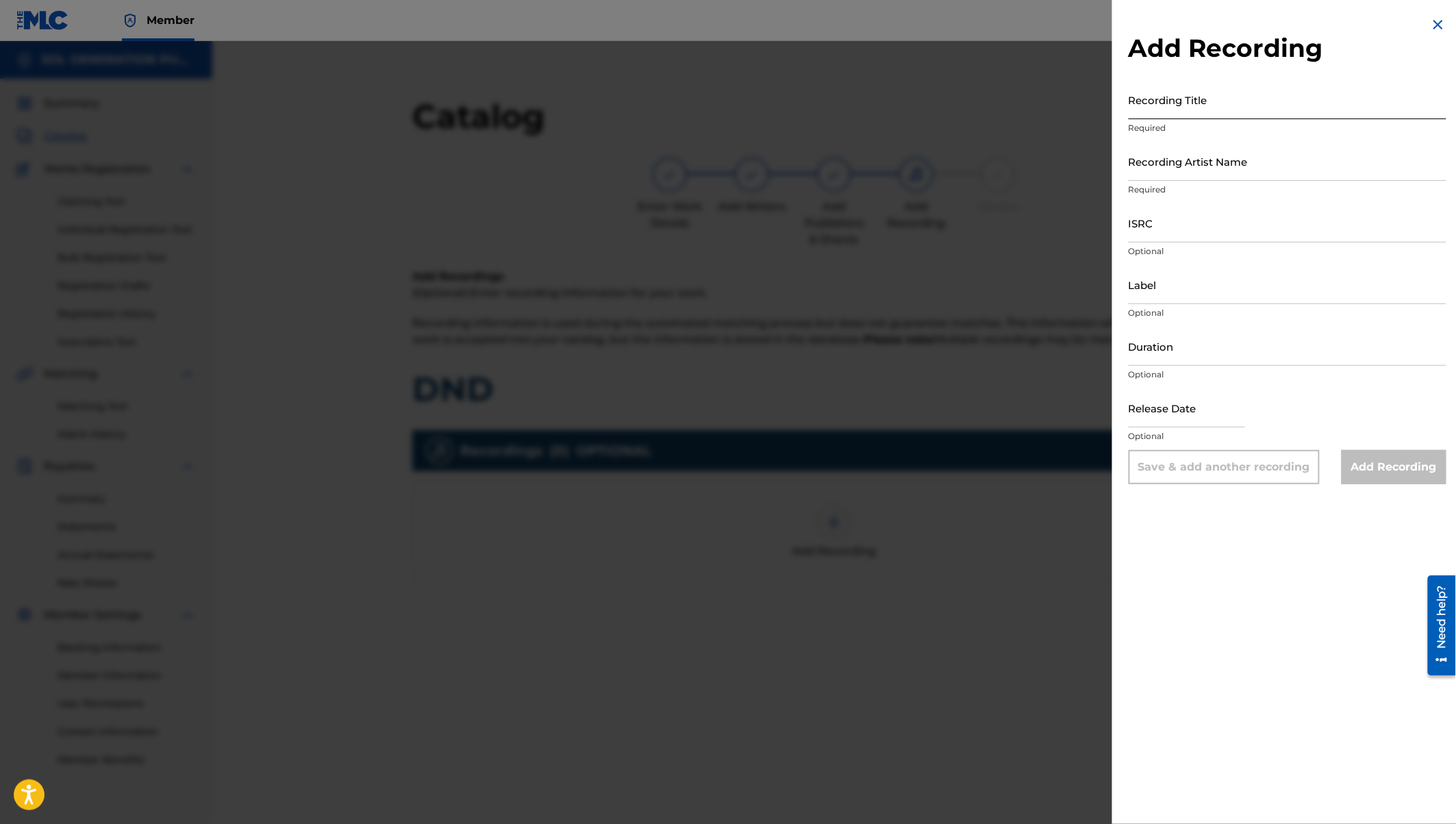
click at [1180, 111] on input "Recording Title" at bounding box center [1287, 99] width 318 height 39
type input "DND"
click at [1180, 168] on input "Recording Artist Name" at bounding box center [1287, 161] width 318 height 39
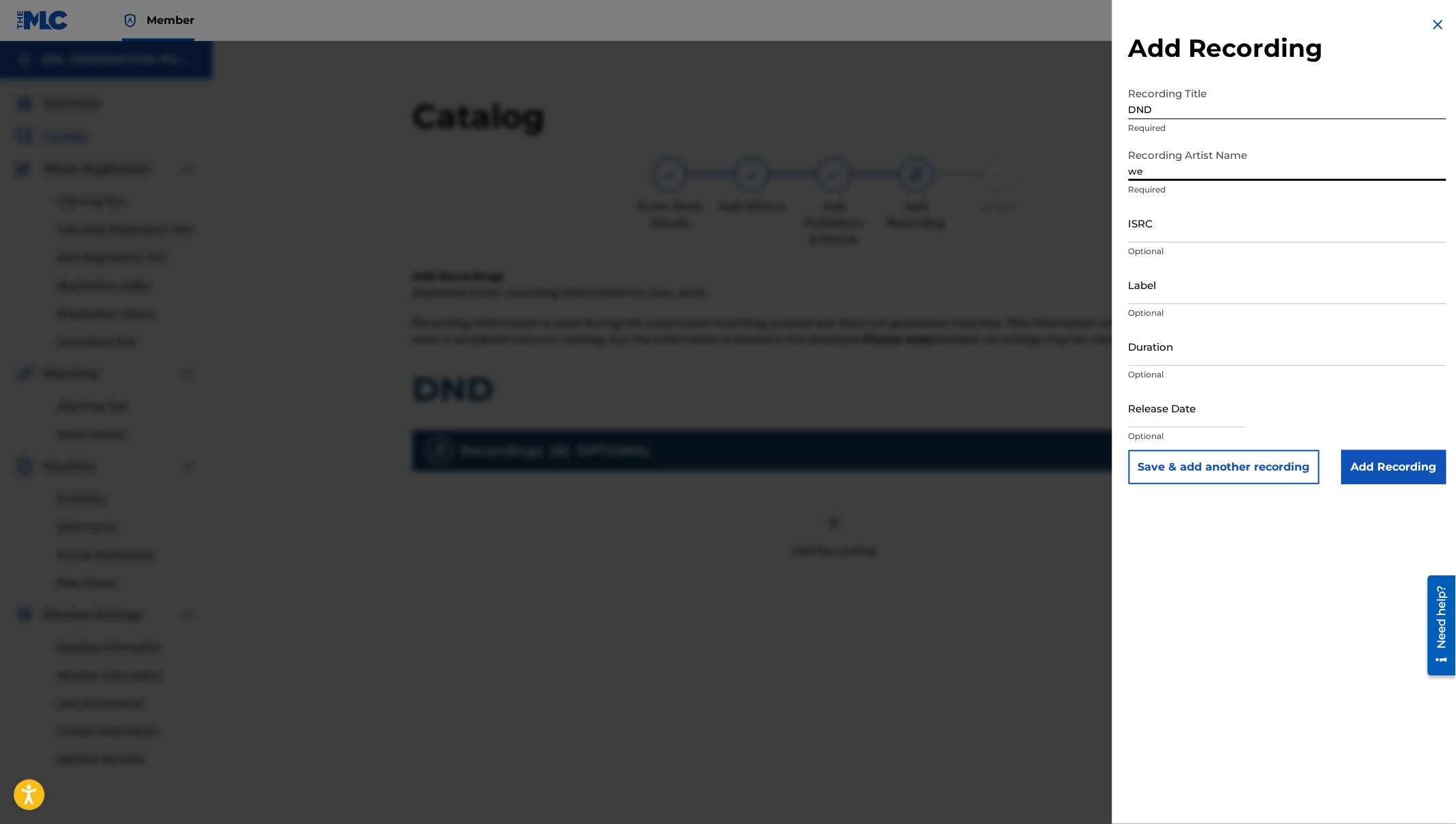
type input "w"
type input "We Are [PERSON_NAME], Zaituni Wambui"
click at [1159, 358] on input "Duration" at bounding box center [1287, 346] width 318 height 39
type input "03:35"
click at [1163, 411] on input "text" at bounding box center [1187, 408] width 116 height 39
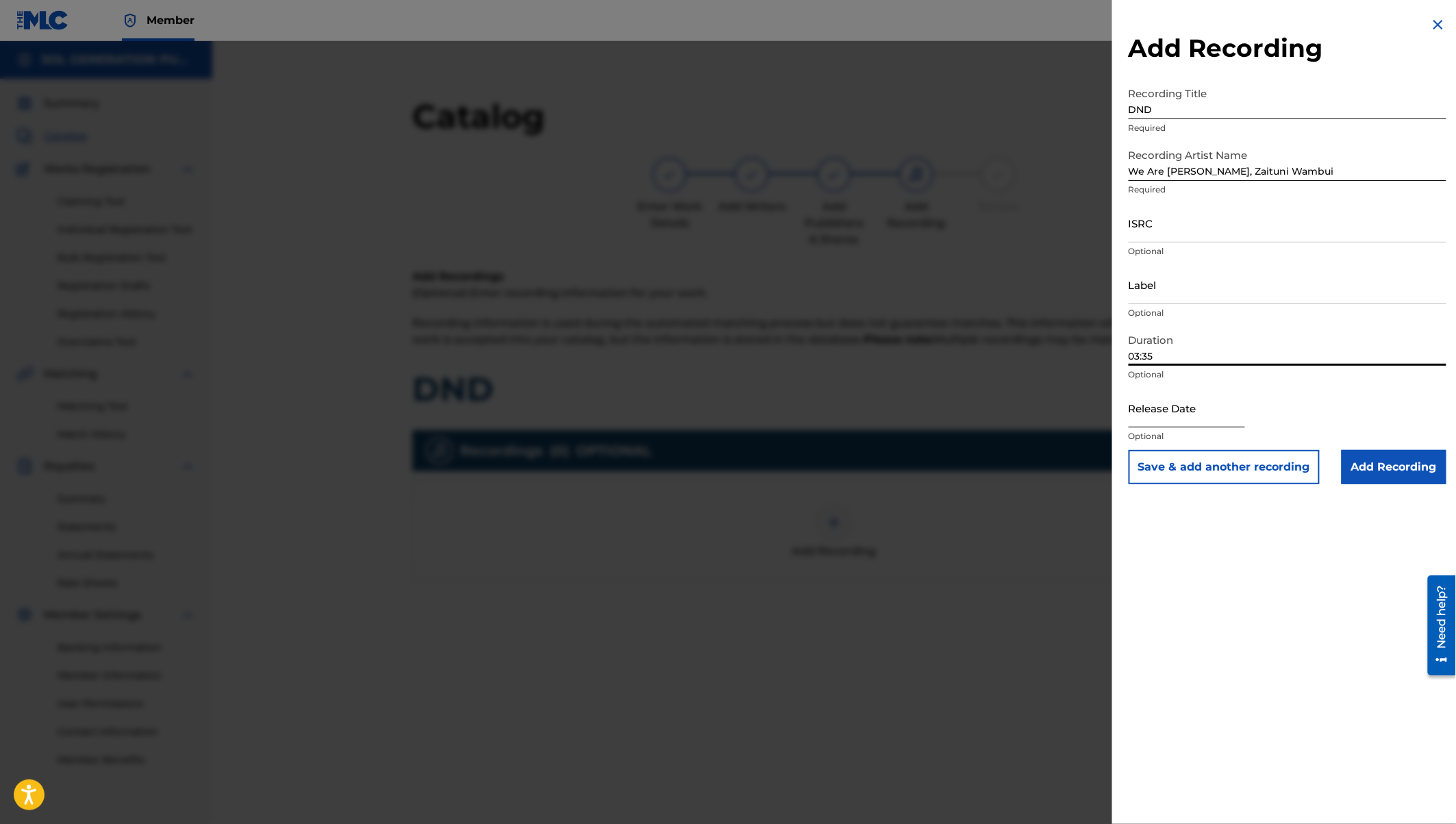
select select "8"
select select "2025"
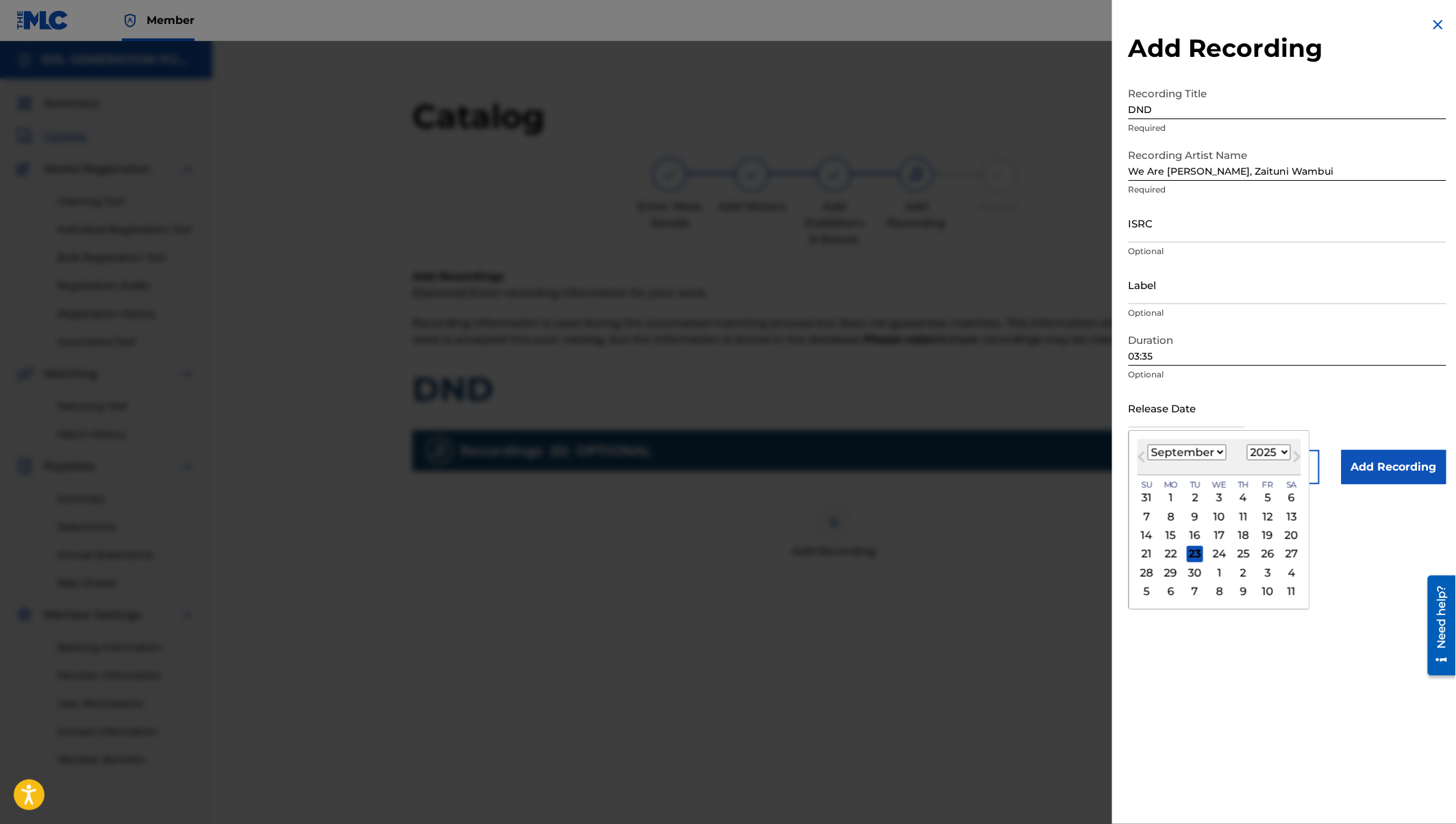
click at [1220, 452] on select "January February March April May June July August September October November De…" at bounding box center [1187, 452] width 79 height 16
select select "4"
click at [1271, 532] on div "16" at bounding box center [1268, 535] width 17 height 17
type input "[DATE]"
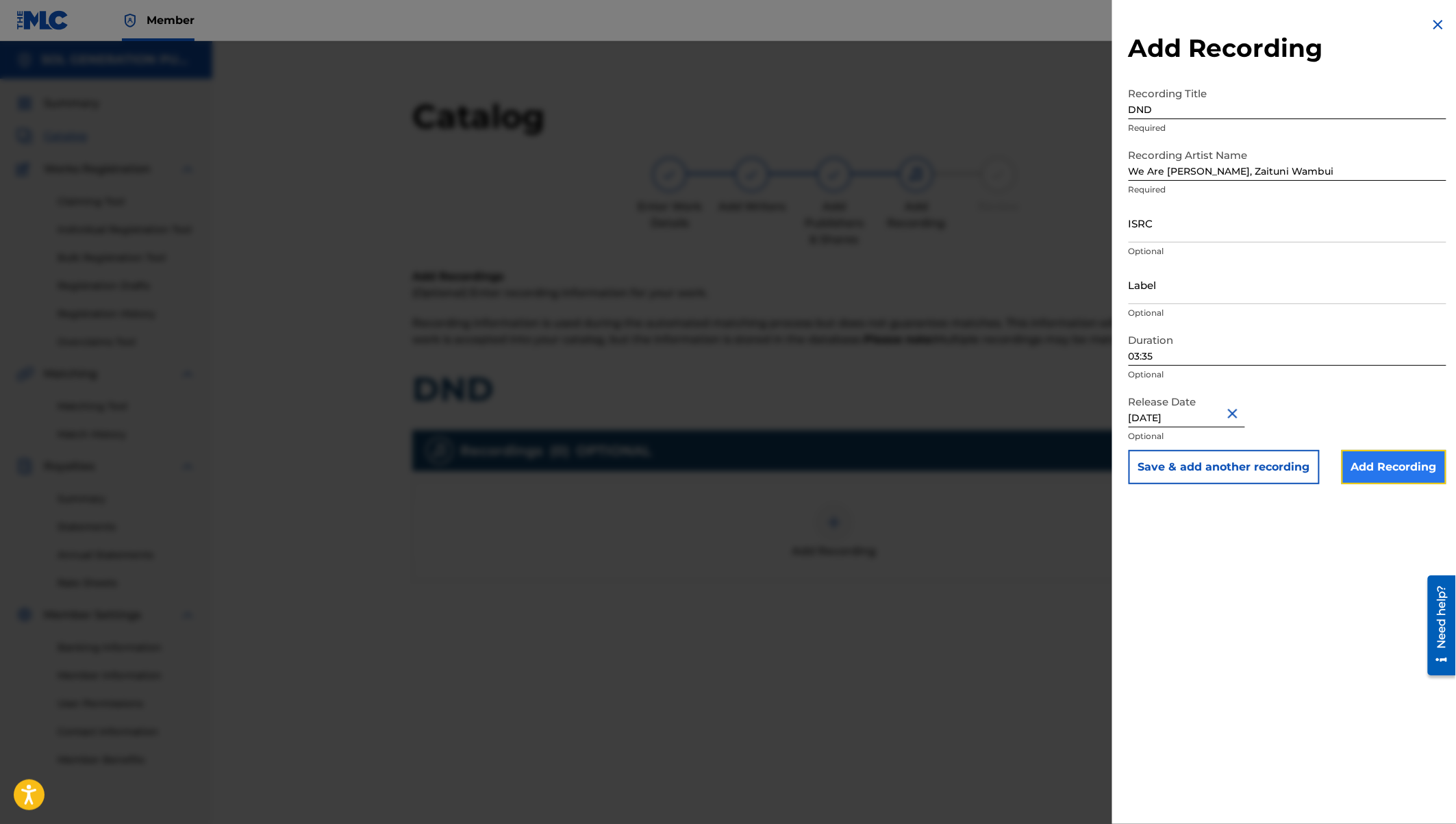
click at [1397, 470] on input "Add Recording" at bounding box center [1394, 467] width 105 height 34
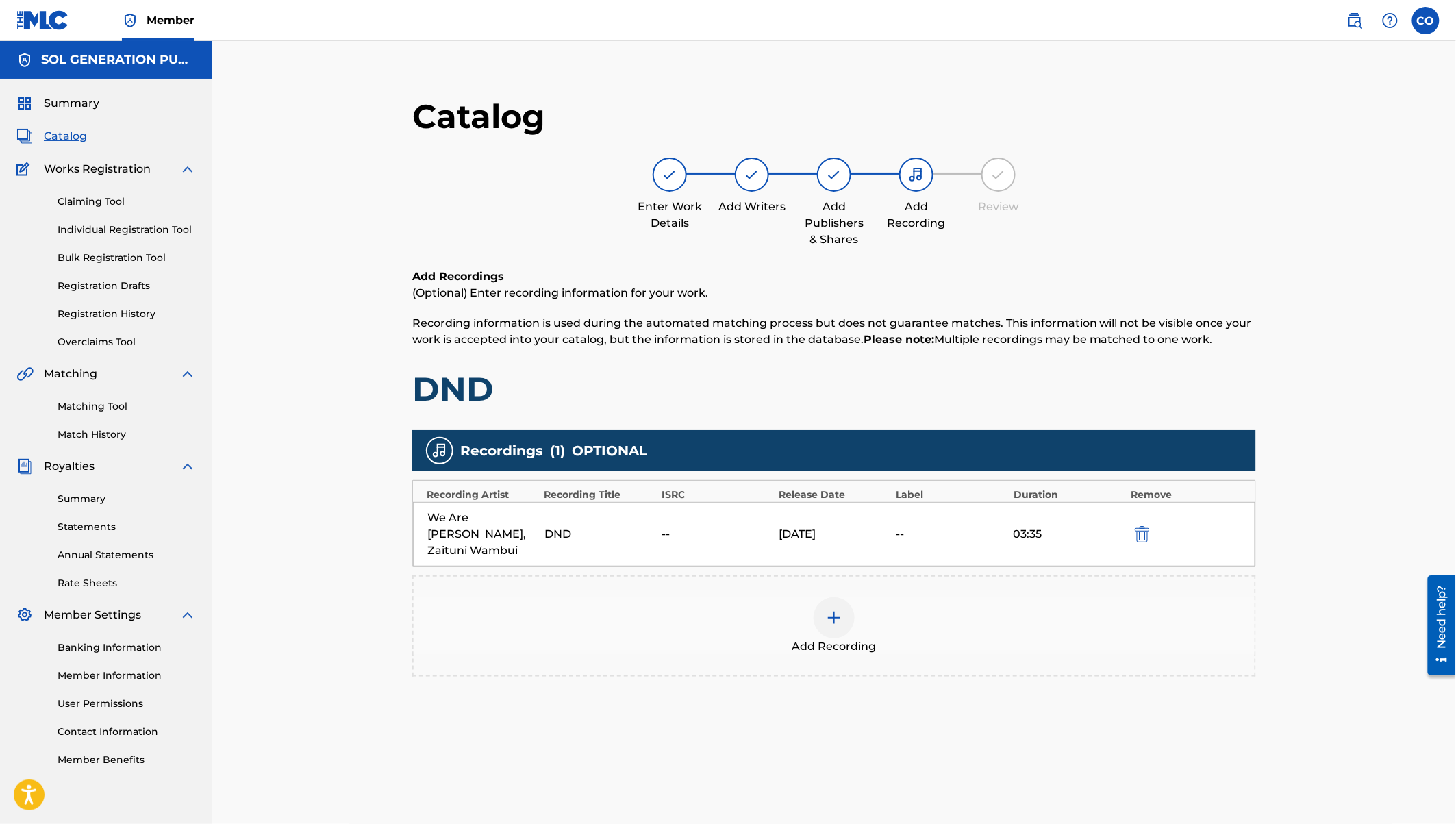
scroll to position [141, 0]
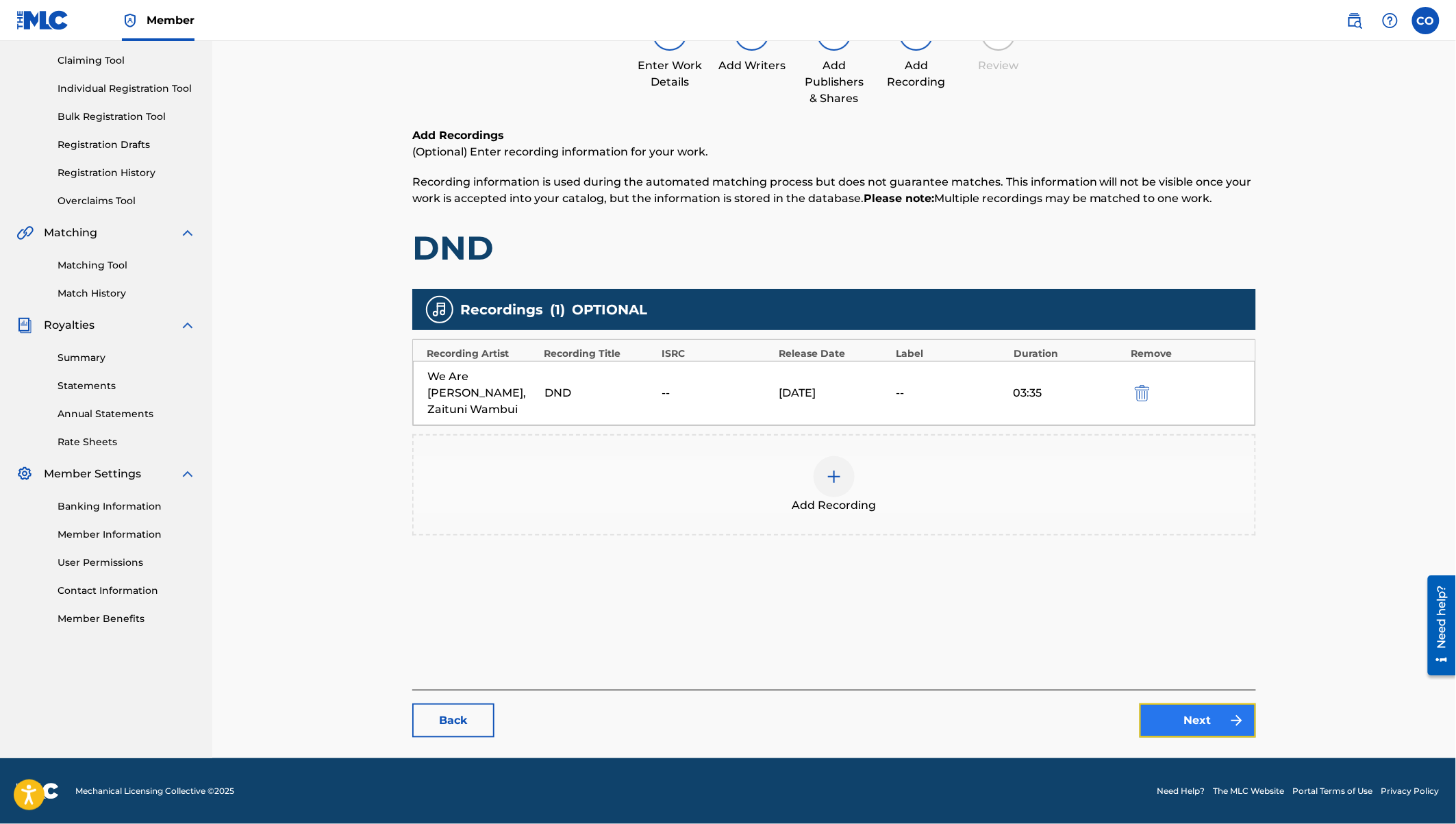
click at [1213, 719] on link "Next" at bounding box center [1198, 721] width 116 height 34
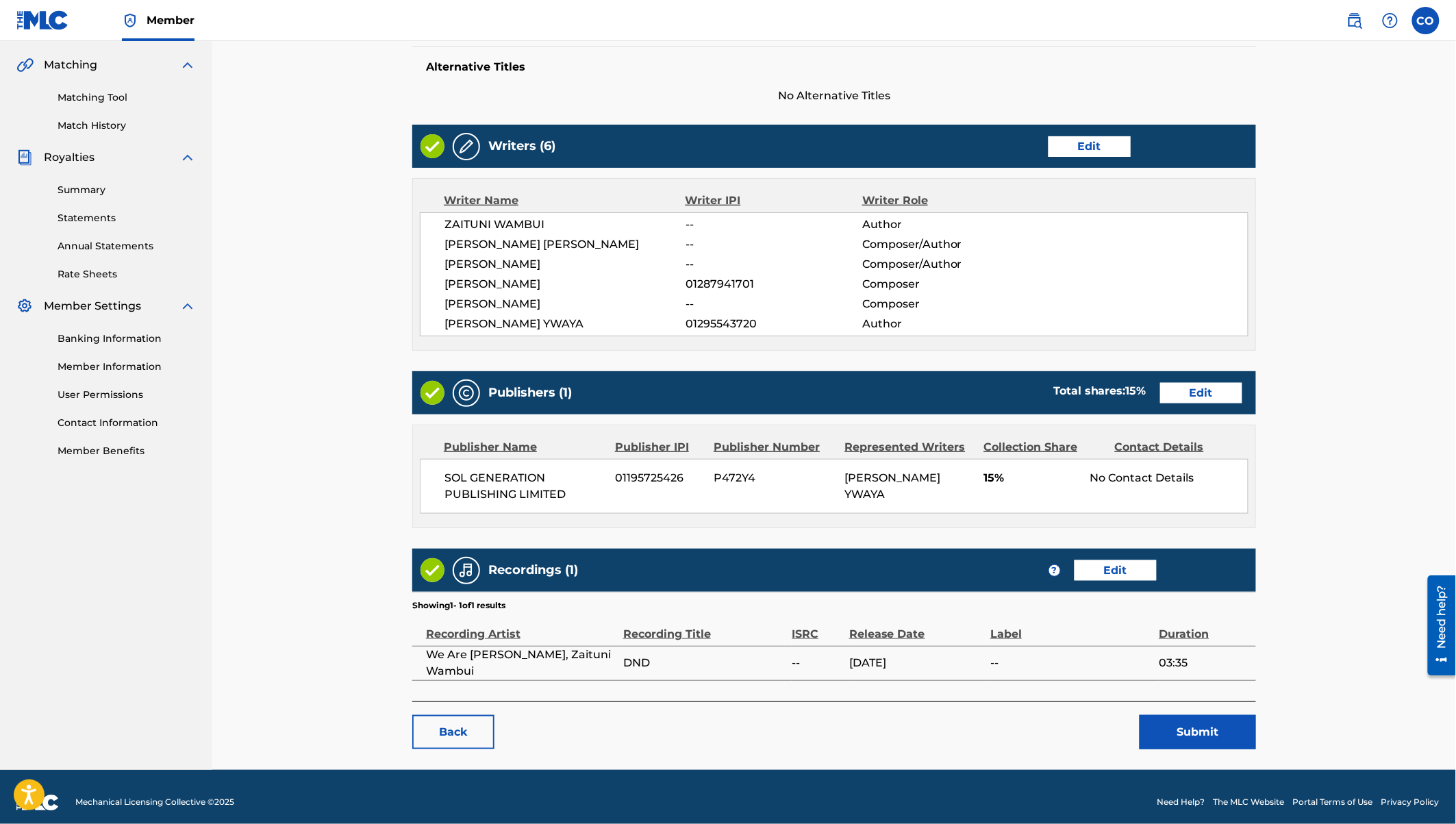
scroll to position [316, 0]
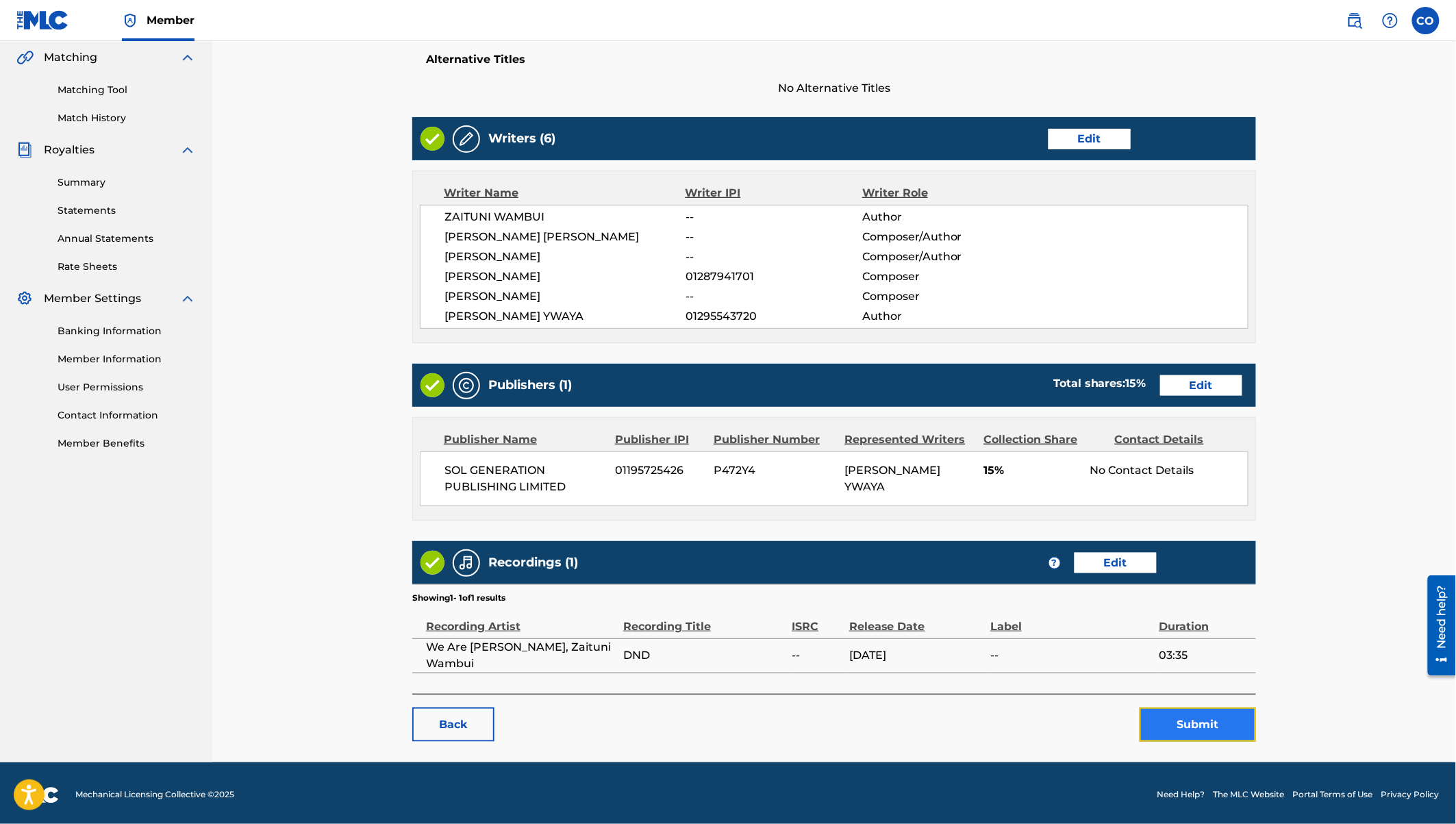
click at [1164, 717] on button "Submit" at bounding box center [1198, 725] width 116 height 34
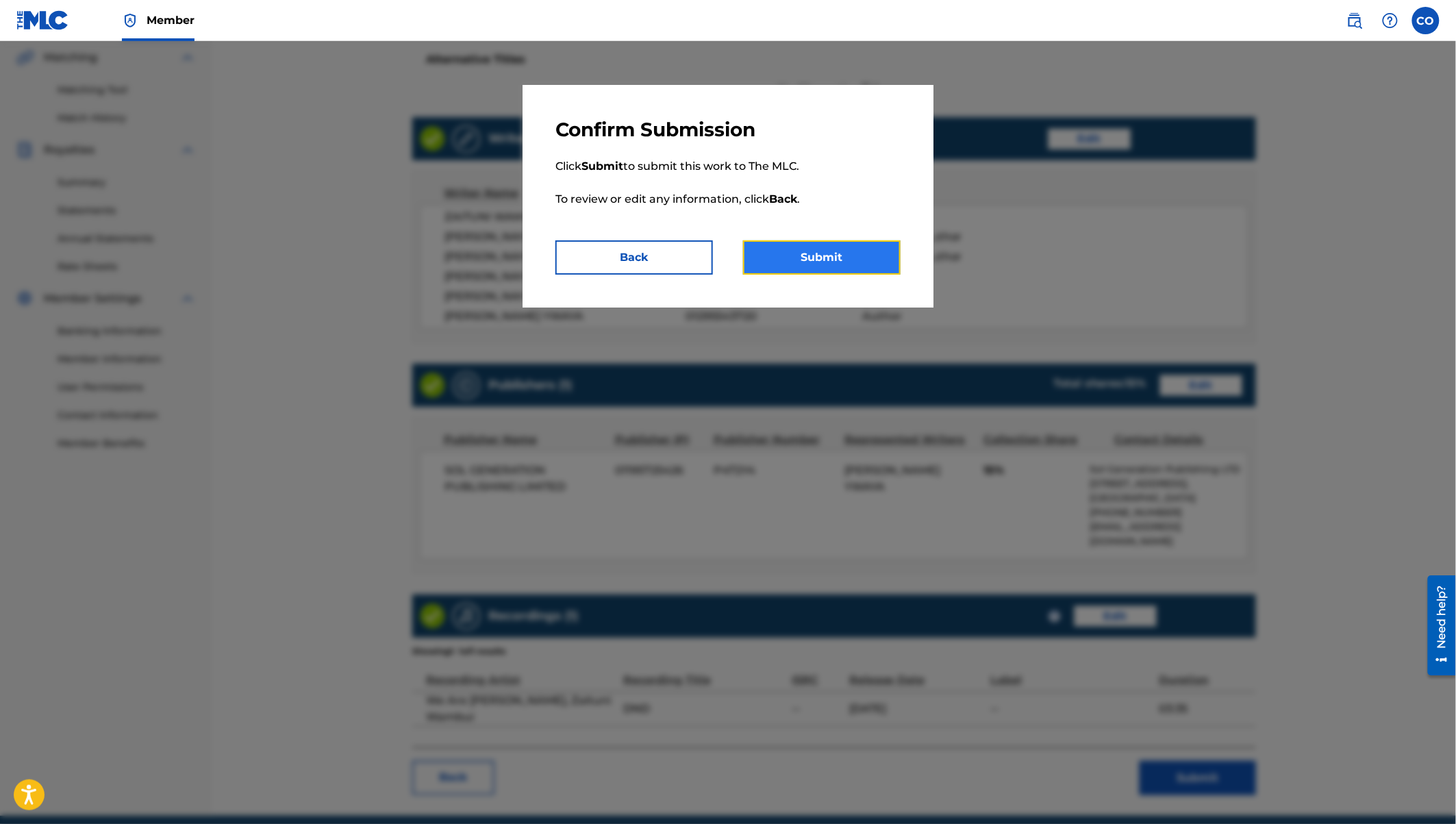
click at [822, 249] on button "Submit" at bounding box center [822, 258] width 158 height 34
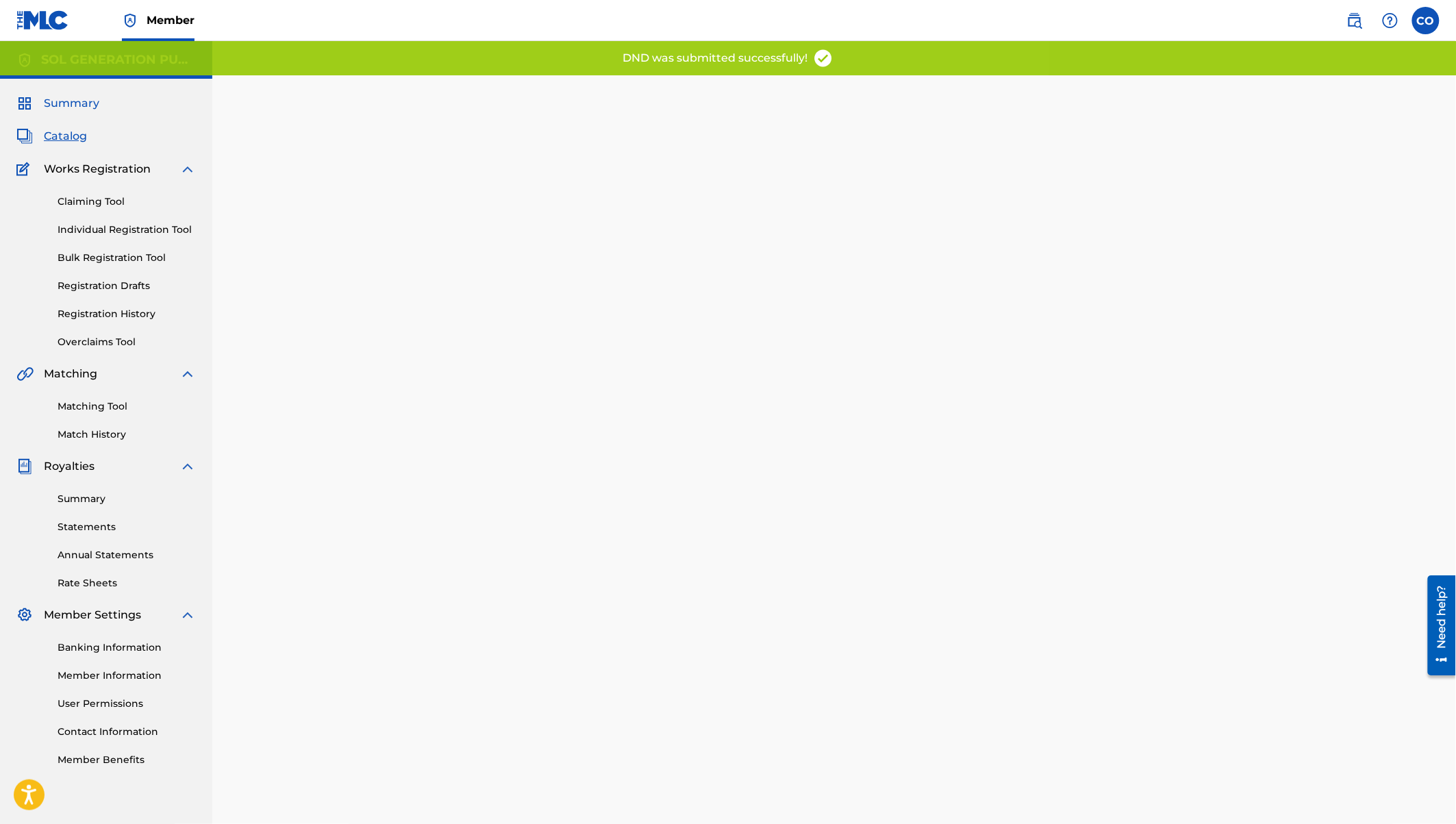
click at [70, 103] on span "Summary" at bounding box center [72, 103] width 56 height 17
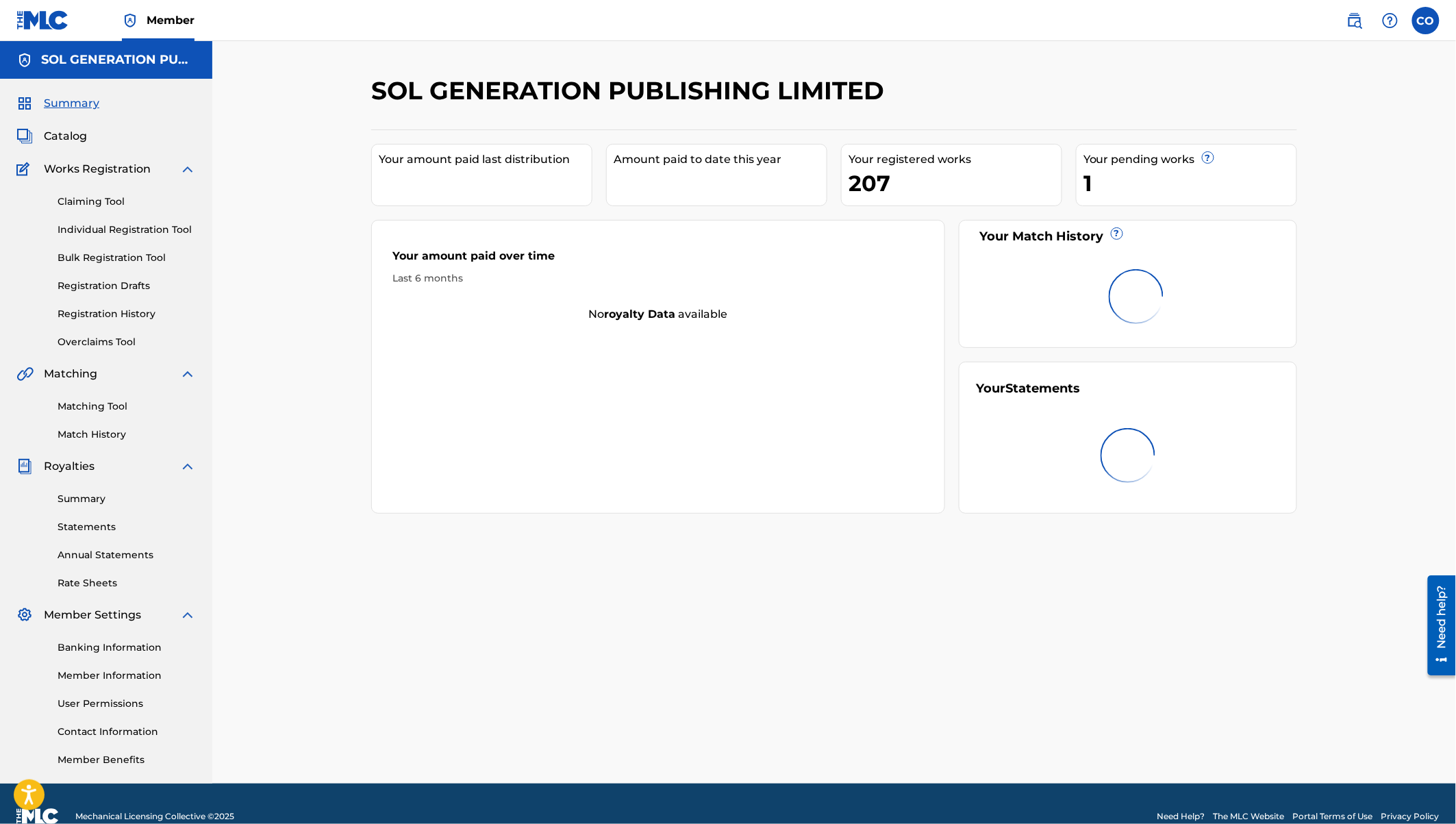
click at [82, 103] on span "Summary" at bounding box center [72, 103] width 56 height 17
